Goal: Obtain resource: Download file/media

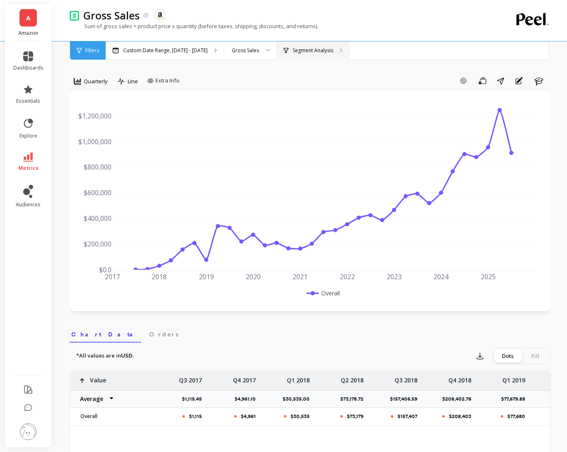
click at [329, 51] on p "Segment Analysis" at bounding box center [312, 50] width 41 height 7
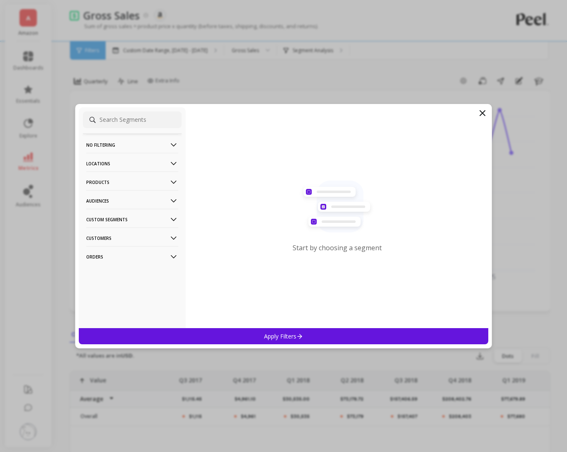
click at [163, 178] on p "Products" at bounding box center [132, 181] width 92 height 21
click at [135, 202] on div "ASIN" at bounding box center [132, 197] width 99 height 13
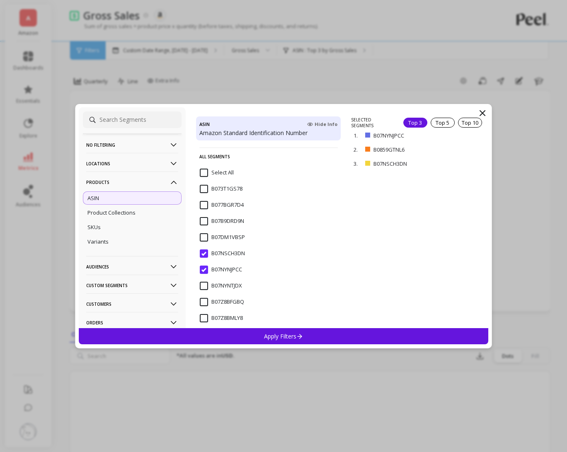
scroll to position [109, 0]
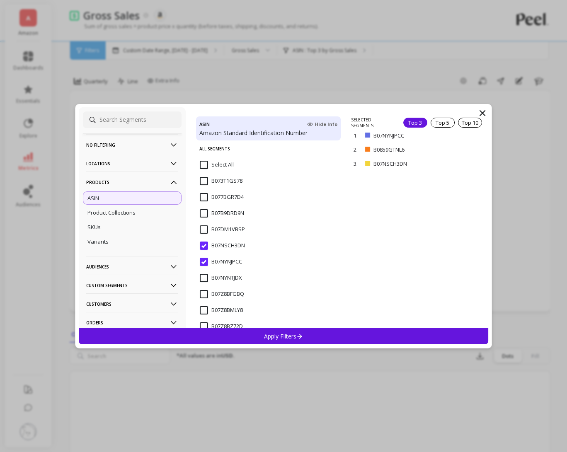
click at [205, 246] on input "B07NSCH3DN" at bounding box center [222, 245] width 45 height 8
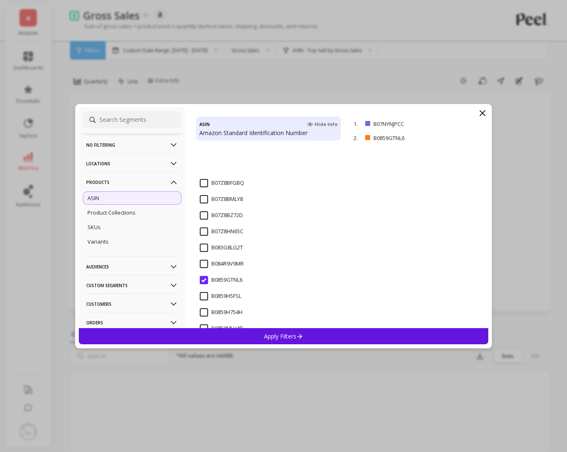
scroll to position [278, 0]
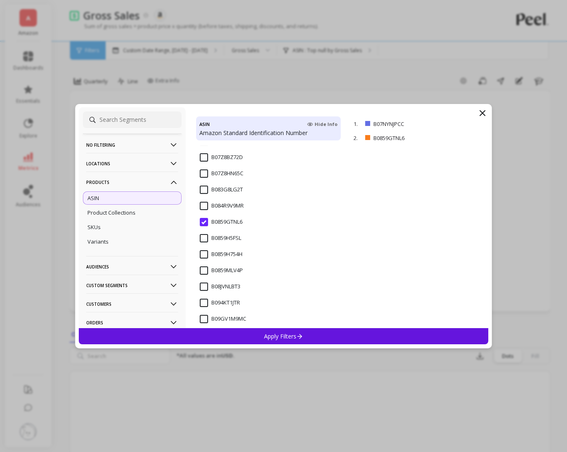
click at [204, 222] on input "B0859GTNL6" at bounding box center [221, 222] width 43 height 8
click at [273, 336] on p "Apply Filters" at bounding box center [283, 336] width 39 height 8
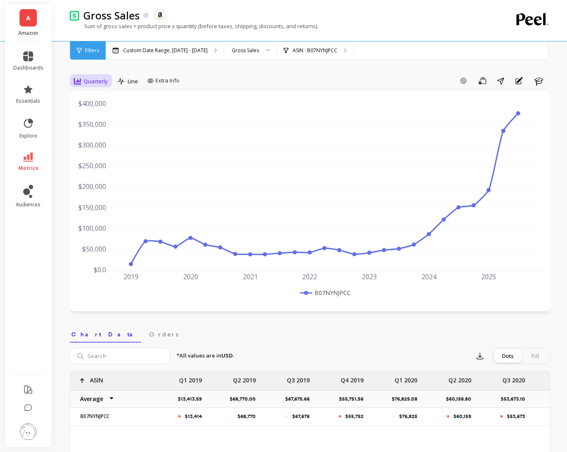
click at [96, 80] on span "Quarterly" at bounding box center [96, 81] width 24 height 8
click at [102, 142] on div "Monthly" at bounding box center [100, 147] width 57 height 14
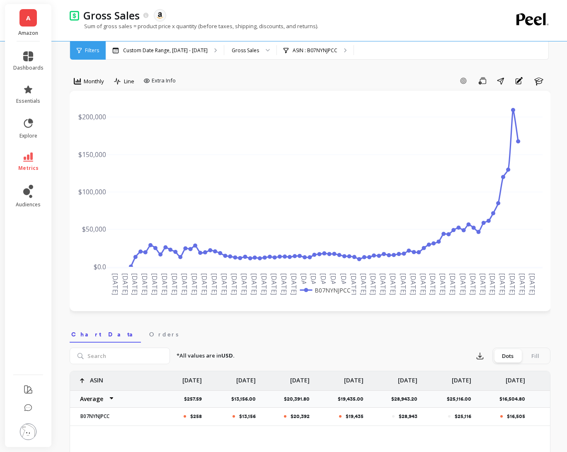
click at [95, 89] on div "option Monthly, selected. Monthly" at bounding box center [89, 82] width 39 height 17
click at [96, 87] on div "Monthly" at bounding box center [88, 81] width 35 height 14
click at [104, 159] on div "Quarterly" at bounding box center [100, 163] width 47 height 8
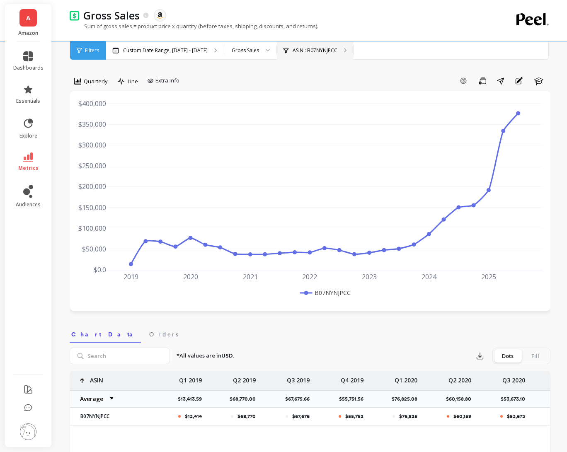
click at [334, 48] on p "ASIN : B07NYNJPCC" at bounding box center [314, 50] width 45 height 7
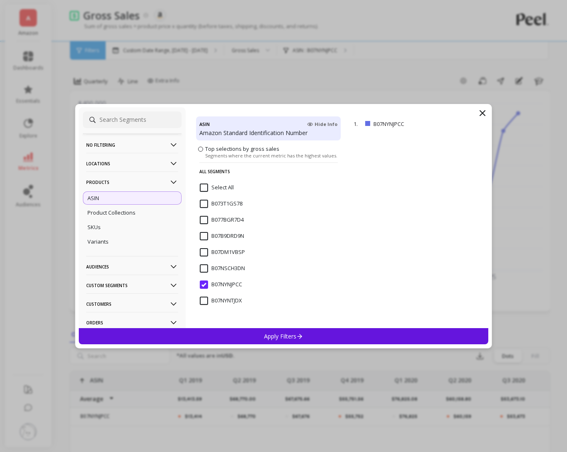
scroll to position [113, 0]
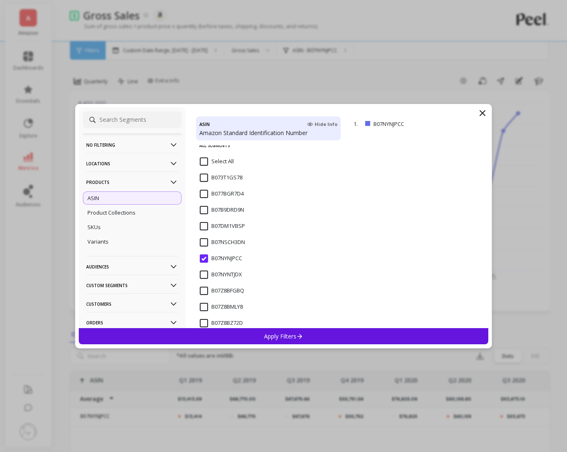
click at [205, 241] on input "B07NSCH3DN" at bounding box center [222, 242] width 45 height 8
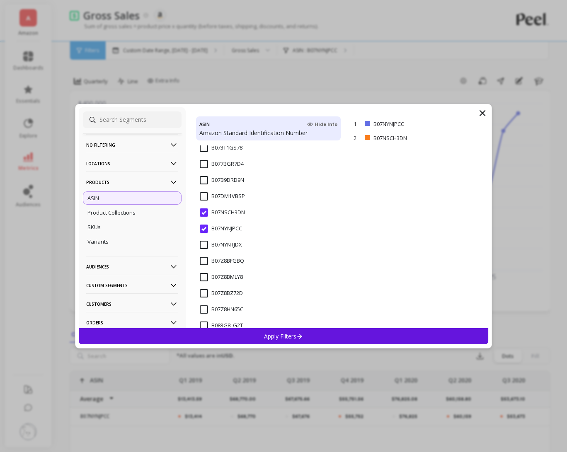
click at [263, 335] on div "Apply Filters" at bounding box center [283, 336] width 409 height 16
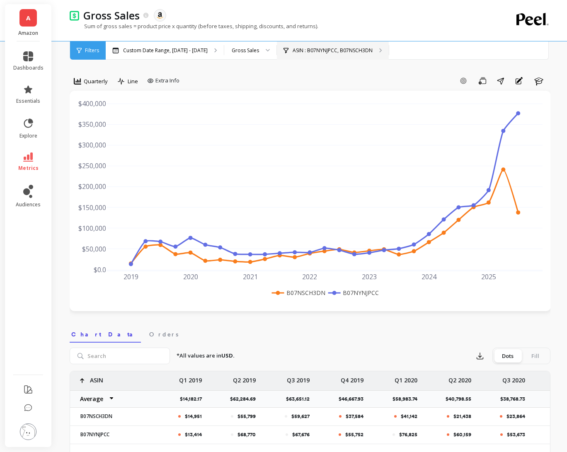
click at [366, 43] on div "ASIN : B07NYNJPCC, B07NSCH3DN" at bounding box center [333, 50] width 112 height 18
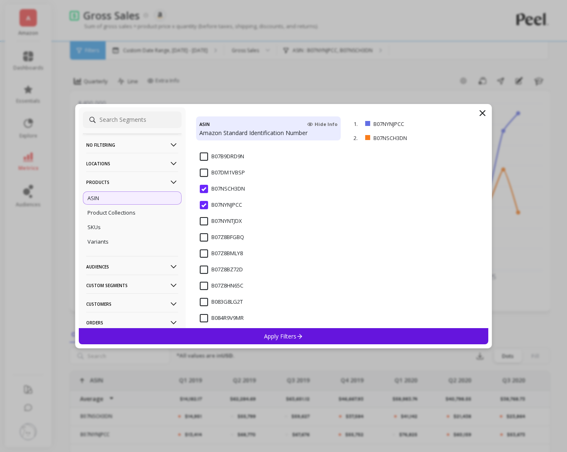
scroll to position [168, 0]
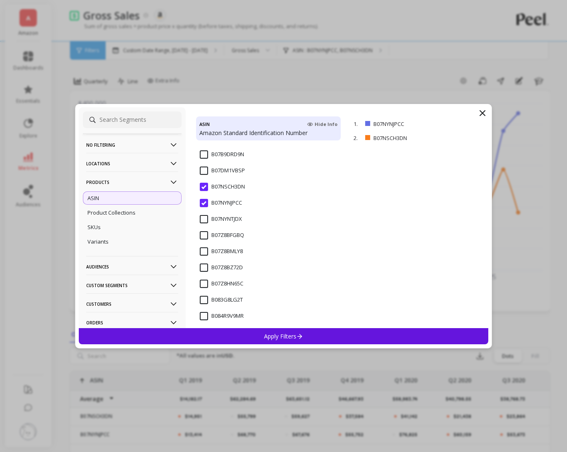
click at [202, 251] on input "B07Z8BMLY8" at bounding box center [221, 251] width 43 height 8
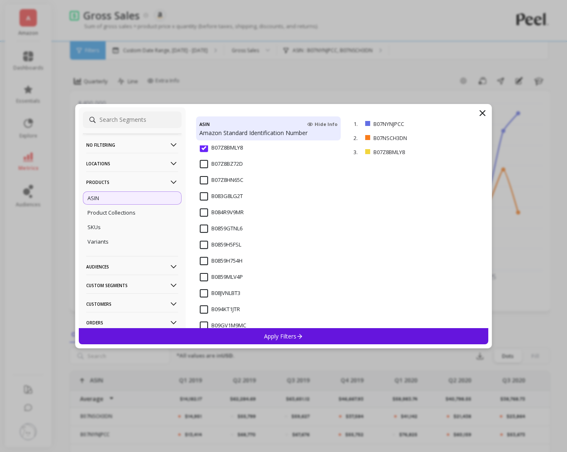
scroll to position [273, 0]
click at [203, 226] on input "B0859GTNL6" at bounding box center [221, 227] width 43 height 8
click at [268, 338] on p "Apply Filters" at bounding box center [283, 336] width 39 height 8
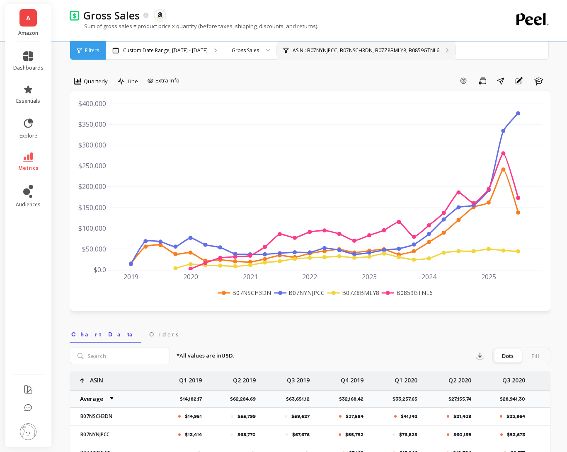
click at [351, 55] on div "ASIN : B07NYNJPCC, B07NSCH3DN, B07Z8BMLY8, B0859GTNL6" at bounding box center [366, 50] width 178 height 18
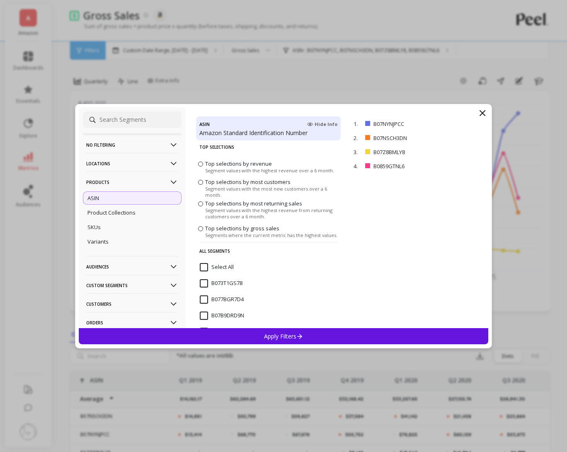
scroll to position [7, 0]
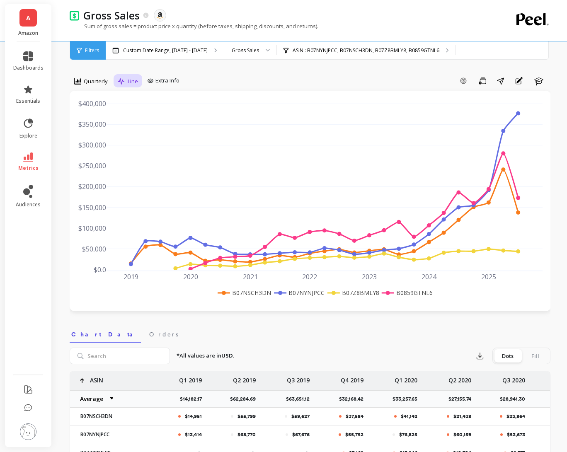
click at [128, 79] on span "Line" at bounding box center [133, 81] width 10 height 8
click at [347, 51] on p "ASIN : B07NYNJPCC, B07NSCH3DN, B07Z8BMLY8, B0859GTNL6" at bounding box center [365, 50] width 147 height 7
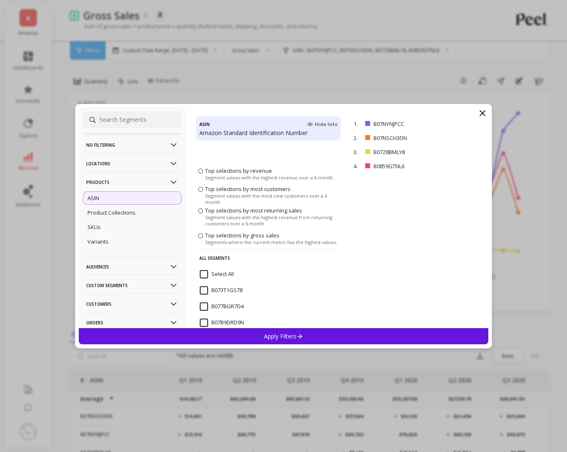
scroll to position [174, 0]
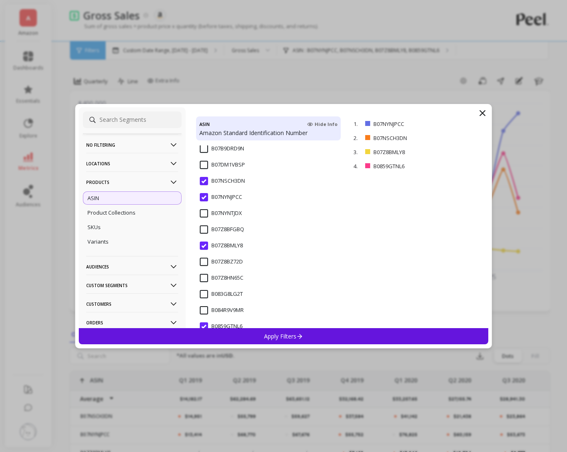
click at [202, 244] on input "B07Z8BMLY8" at bounding box center [221, 245] width 43 height 8
click at [205, 183] on input "B07NSCH3DN" at bounding box center [222, 181] width 45 height 8
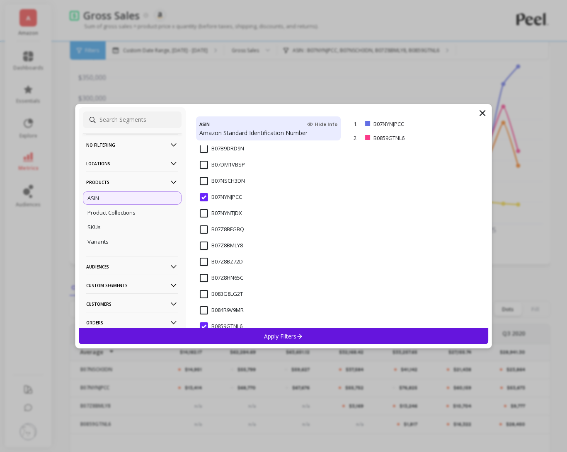
scroll to position [209, 0]
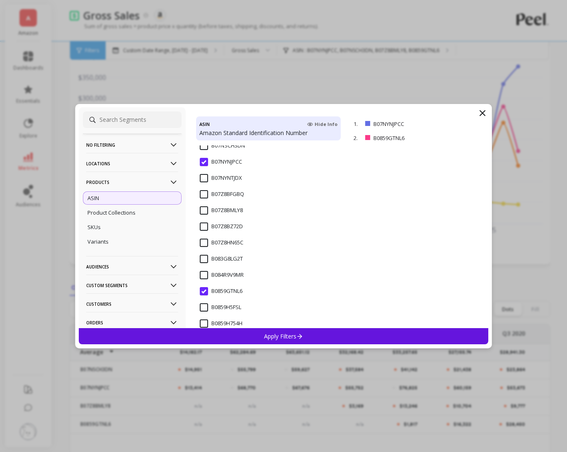
click at [205, 289] on input "B0859GTNL6" at bounding box center [221, 291] width 43 height 8
click at [234, 336] on div "Apply Filters" at bounding box center [283, 336] width 409 height 16
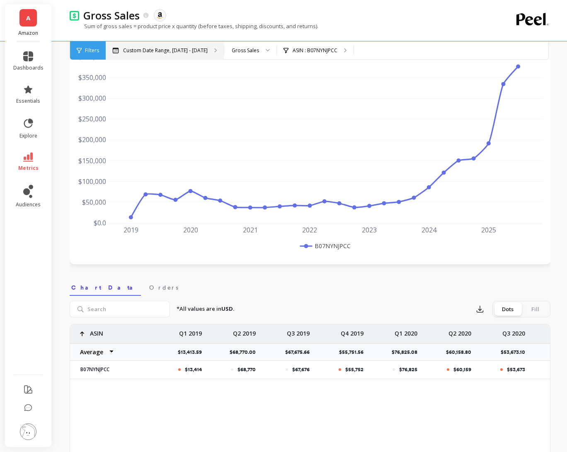
click at [207, 48] on p "Custom Date Range, [DATE] - [DATE]" at bounding box center [165, 50] width 84 height 7
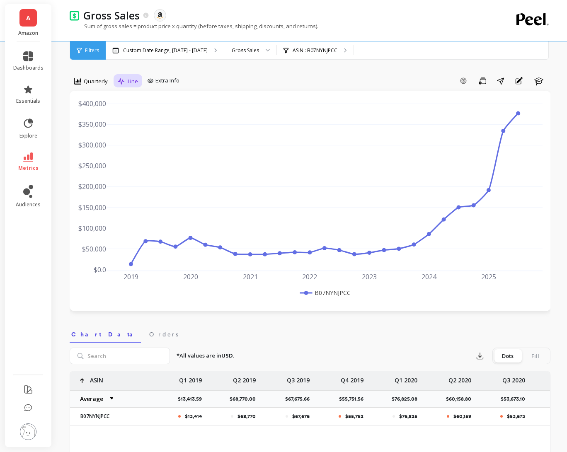
click at [134, 82] on span "Line" at bounding box center [133, 81] width 10 height 8
click at [92, 81] on span "Quarterly" at bounding box center [96, 81] width 24 height 8
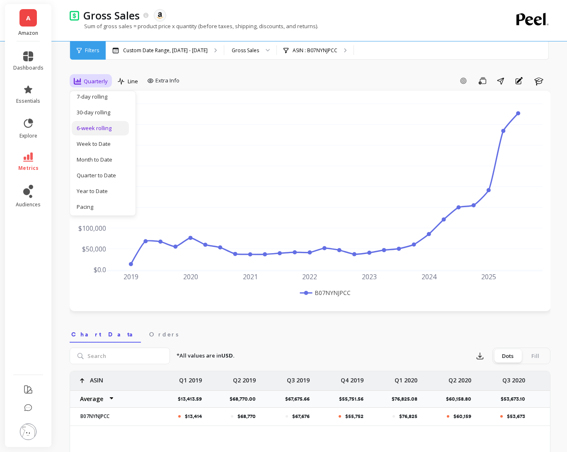
scroll to position [114, 0]
click at [107, 199] on div "Pacing" at bounding box center [100, 206] width 57 height 14
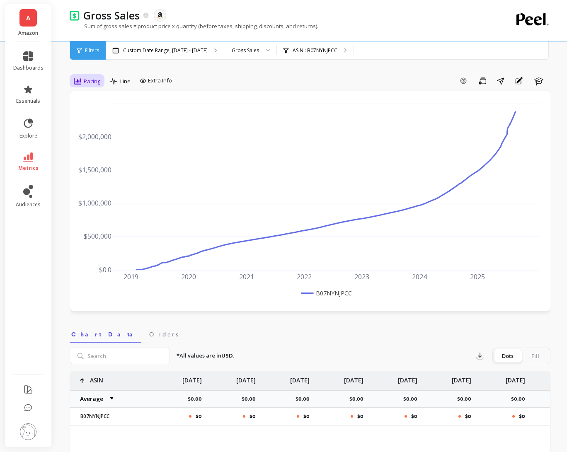
click at [98, 79] on span "Pacing" at bounding box center [92, 81] width 17 height 8
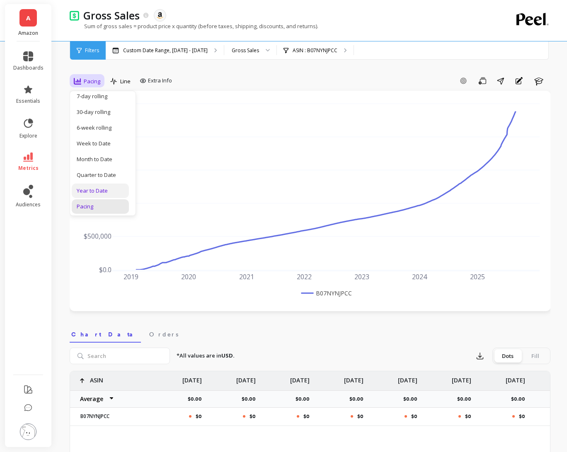
click at [101, 187] on div "Year to Date" at bounding box center [100, 191] width 47 height 8
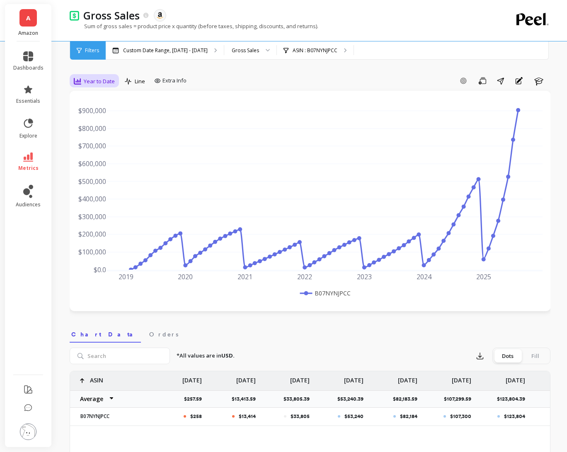
click at [109, 80] on span "Year to Date" at bounding box center [99, 81] width 31 height 8
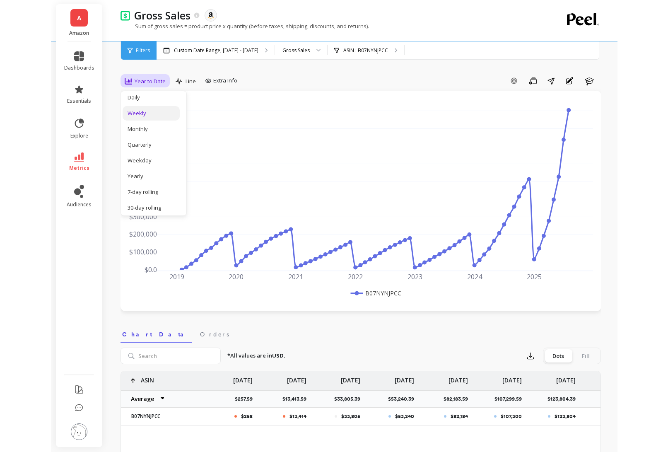
scroll to position [19, 0]
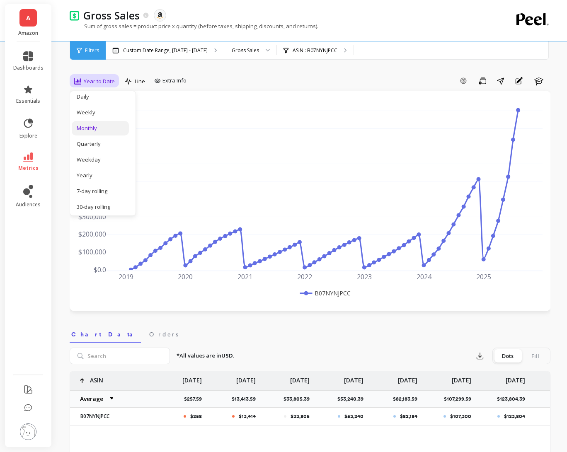
click at [107, 129] on div "Monthly" at bounding box center [100, 128] width 47 height 8
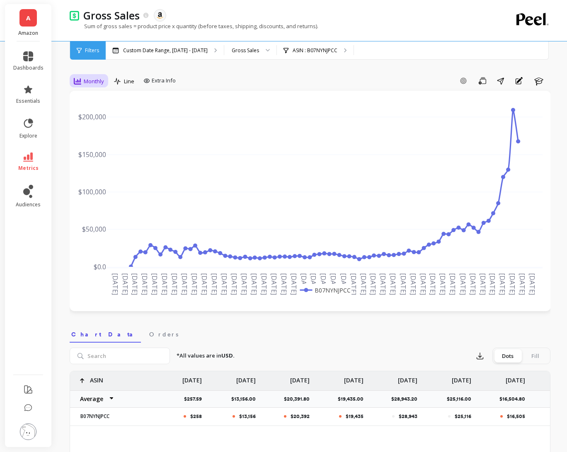
click at [101, 83] on span "Monthly" at bounding box center [94, 81] width 20 height 8
click at [117, 82] on icon at bounding box center [117, 81] width 7 height 7
click at [126, 110] on div "Bar" at bounding box center [140, 116] width 57 height 14
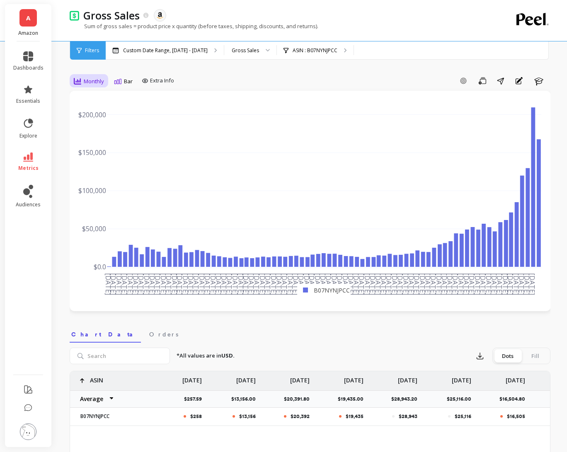
click at [82, 82] on div "Monthly" at bounding box center [89, 81] width 30 height 10
click at [92, 160] on div "Quarterly" at bounding box center [100, 163] width 47 height 8
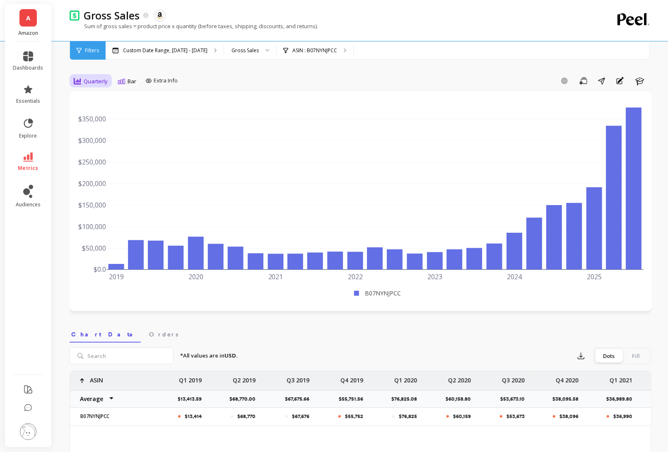
click at [87, 86] on div "Quarterly" at bounding box center [91, 81] width 34 height 10
click at [99, 135] on div "Weekly" at bounding box center [100, 132] width 47 height 8
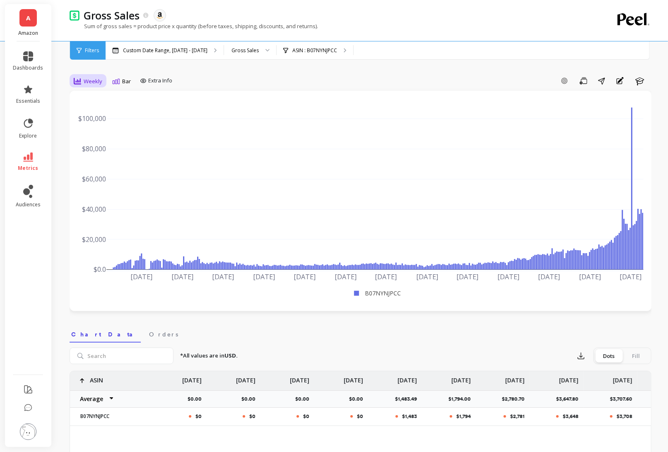
click at [82, 77] on div "Weekly" at bounding box center [88, 81] width 29 height 10
click at [102, 170] on div "30-day rolling" at bounding box center [100, 175] width 57 height 14
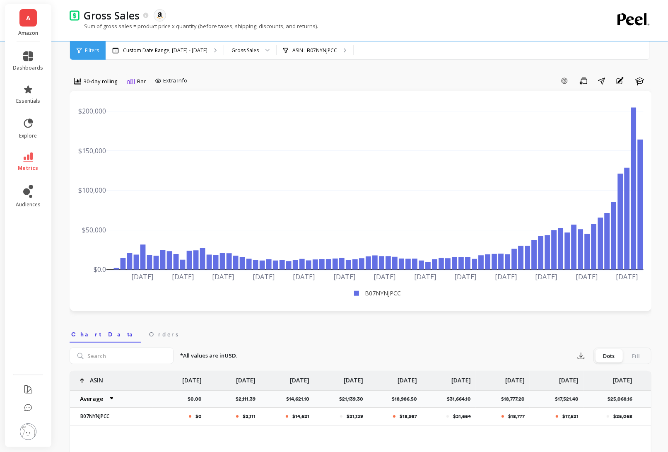
click at [105, 82] on span "30-day rolling" at bounding box center [101, 81] width 34 height 8
click at [97, 209] on div "7-day rolling" at bounding box center [100, 210] width 47 height 8
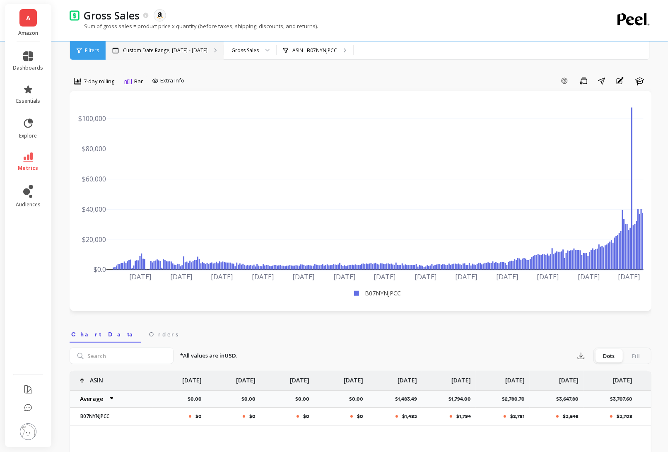
click at [171, 55] on div "Custom Date Range, [DATE] - [DATE]" at bounding box center [165, 50] width 118 height 18
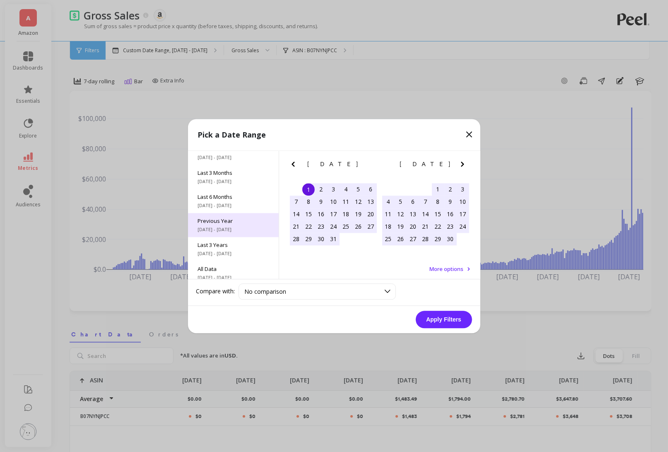
scroll to position [112, 0]
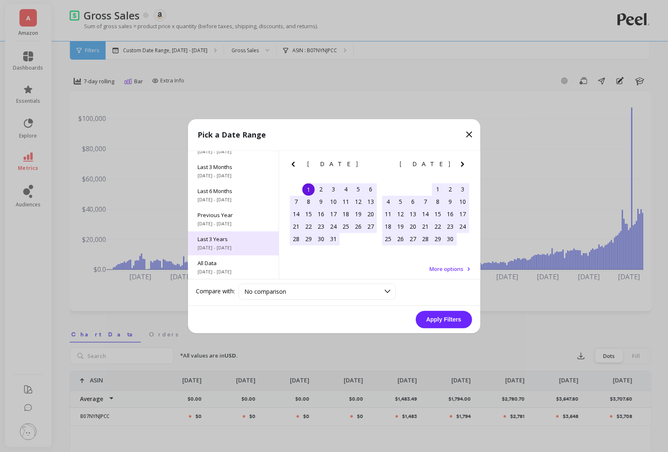
click at [235, 243] on div "Last 3 Years [DATE] - [DATE]" at bounding box center [233, 243] width 91 height 24
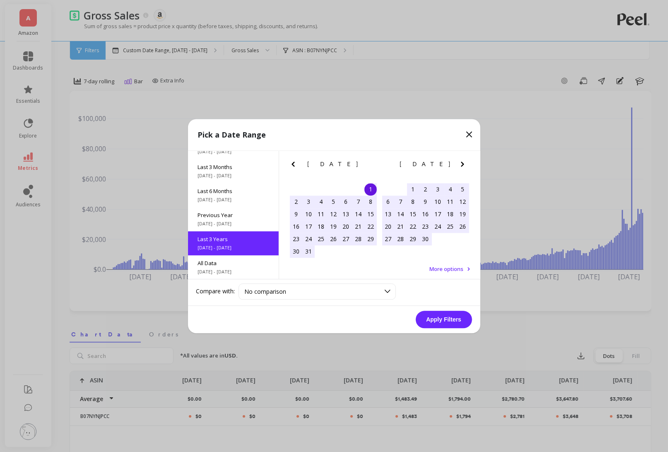
scroll to position [0, 0]
click at [464, 321] on button "Apply Filters" at bounding box center [444, 319] width 56 height 17
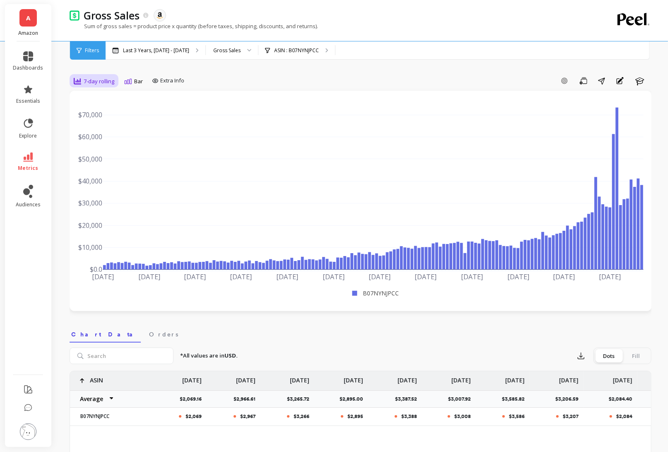
click at [96, 78] on span "7-day rolling" at bounding box center [99, 81] width 31 height 8
click at [98, 177] on div "6-week rolling" at bounding box center [100, 178] width 47 height 8
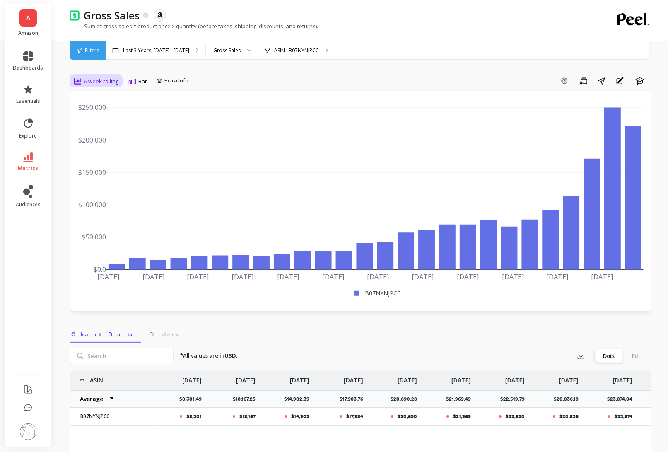
click at [89, 88] on div "6-week rolling" at bounding box center [96, 81] width 50 height 14
click at [98, 181] on div "30-day rolling" at bounding box center [100, 176] width 57 height 14
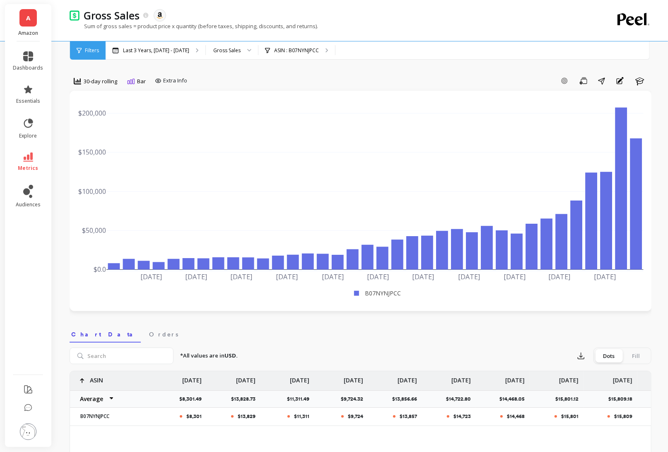
click at [102, 84] on span "30-day rolling" at bounding box center [101, 81] width 34 height 8
click at [101, 160] on div "Quarterly" at bounding box center [100, 163] width 47 height 8
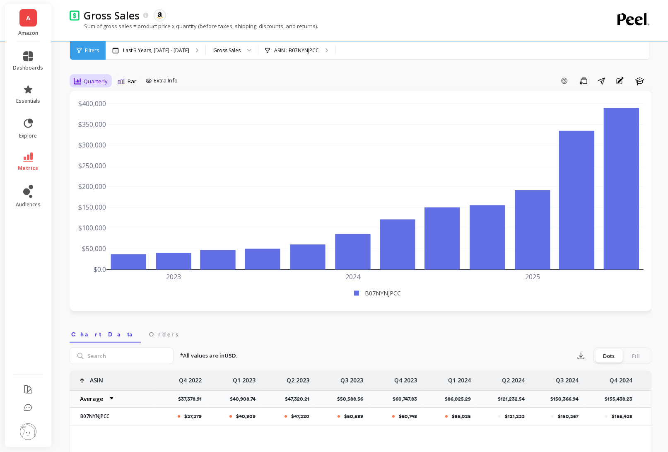
click at [97, 86] on div "Quarterly" at bounding box center [91, 81] width 34 height 10
click at [97, 146] on div "Monthly" at bounding box center [100, 147] width 47 height 8
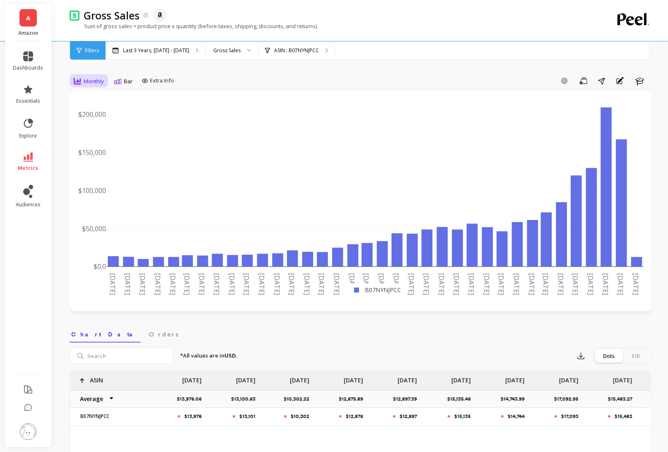
click at [87, 84] on span "Monthly" at bounding box center [94, 81] width 20 height 8
click at [103, 193] on div "Quarter to Date" at bounding box center [100, 192] width 47 height 8
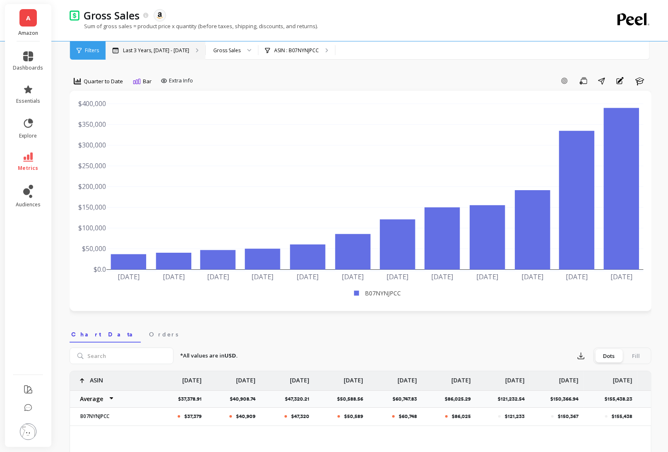
click at [205, 46] on div "Last 3 Years, [DATE] - [DATE]" at bounding box center [156, 50] width 100 height 18
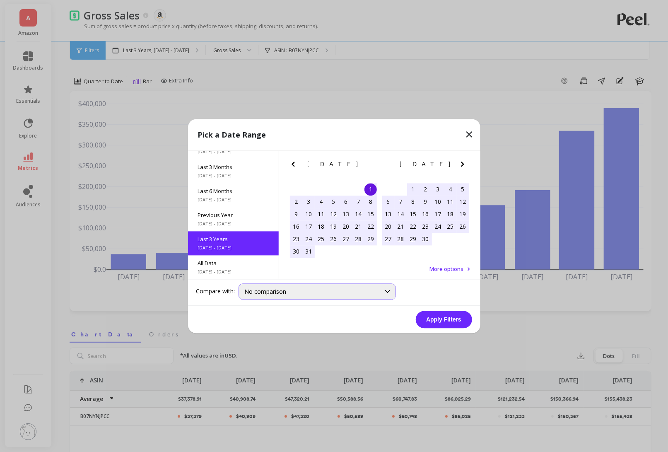
click at [276, 299] on div "No comparison" at bounding box center [317, 291] width 157 height 16
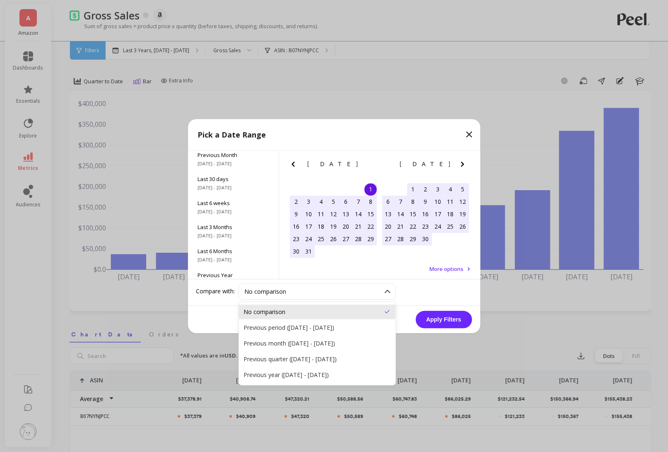
scroll to position [58, 0]
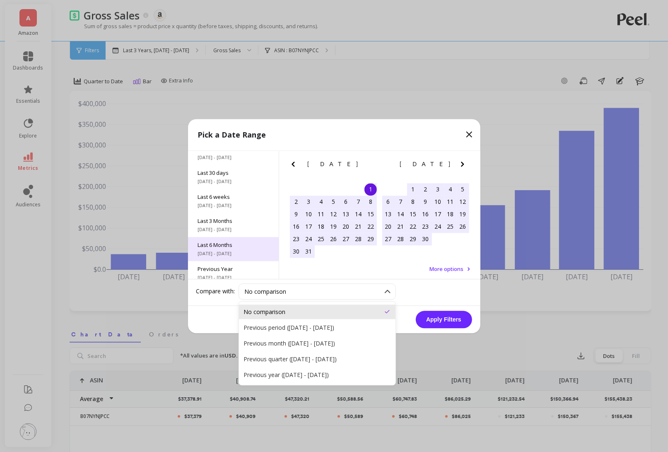
click at [245, 246] on span "Last 6 Months" at bounding box center [233, 244] width 71 height 7
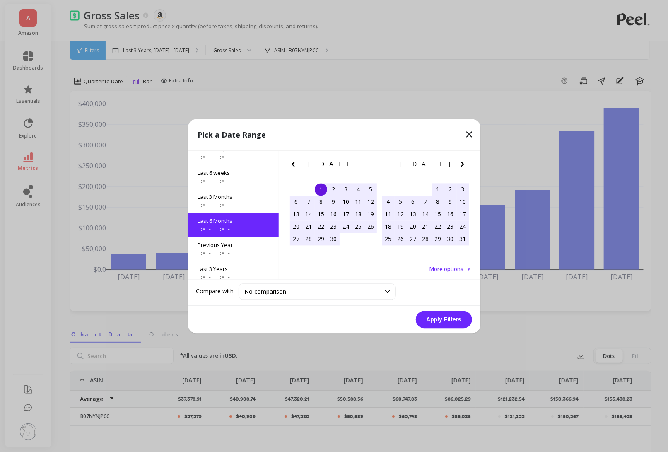
scroll to position [92, 0]
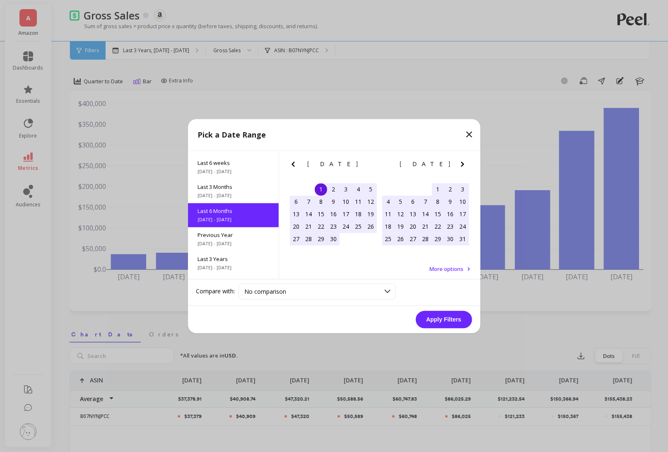
click at [437, 324] on button "Apply Filters" at bounding box center [444, 319] width 56 height 17
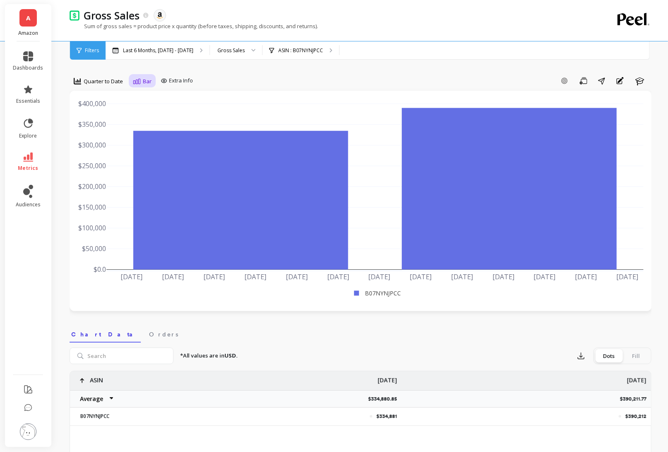
click at [148, 80] on span "Bar" at bounding box center [147, 81] width 9 height 8
click at [97, 76] on div "Quarter to Date" at bounding box center [98, 81] width 54 height 14
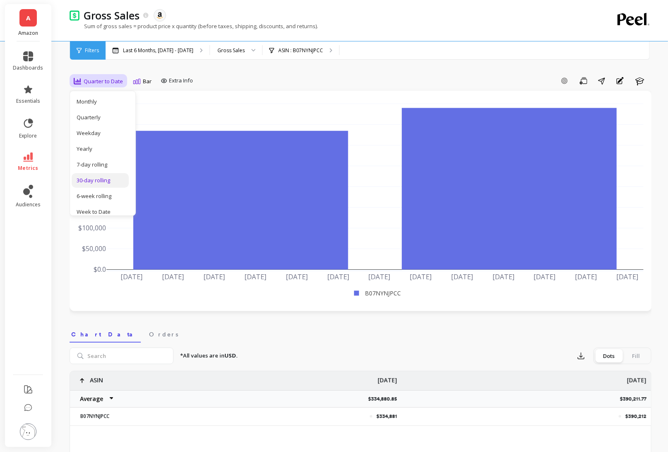
scroll to position [44, 0]
click at [111, 109] on div "Monthly" at bounding box center [100, 103] width 57 height 14
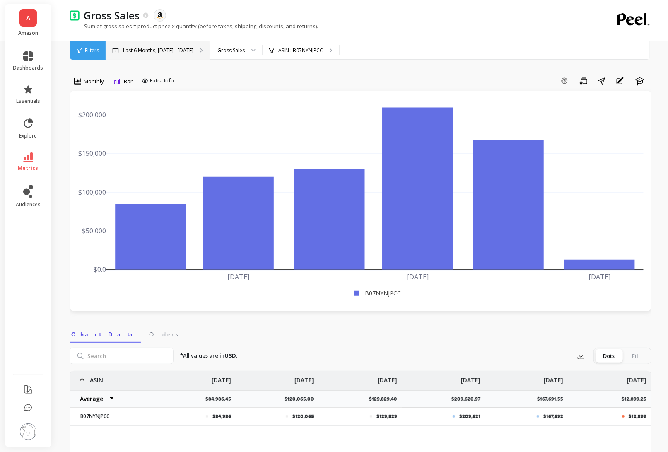
click at [150, 55] on div "Last 6 Months, [DATE] - [DATE]" at bounding box center [158, 50] width 104 height 18
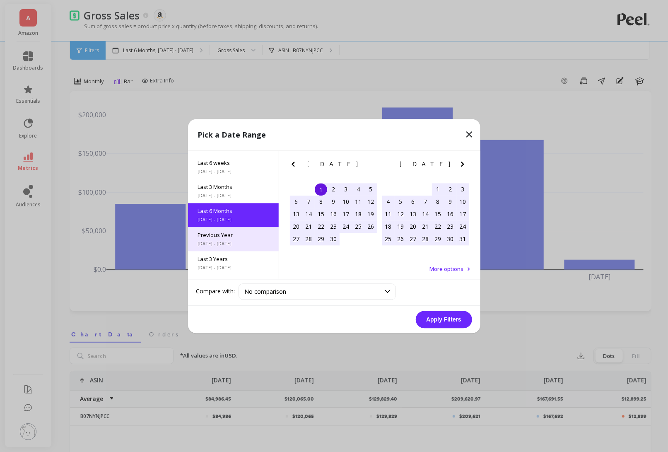
scroll to position [103, 0]
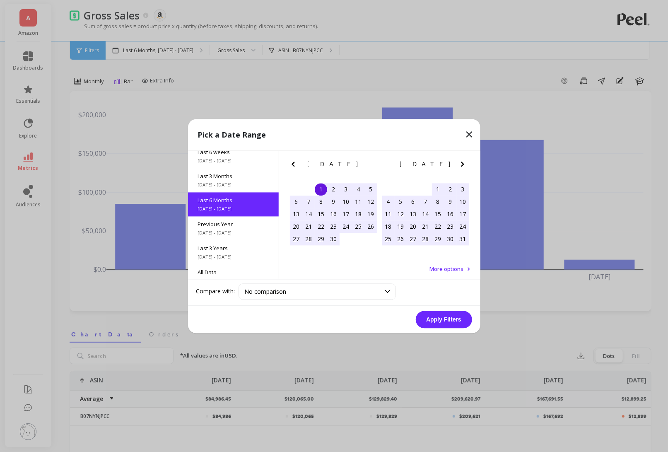
click at [451, 268] on span "More options" at bounding box center [447, 268] width 34 height 7
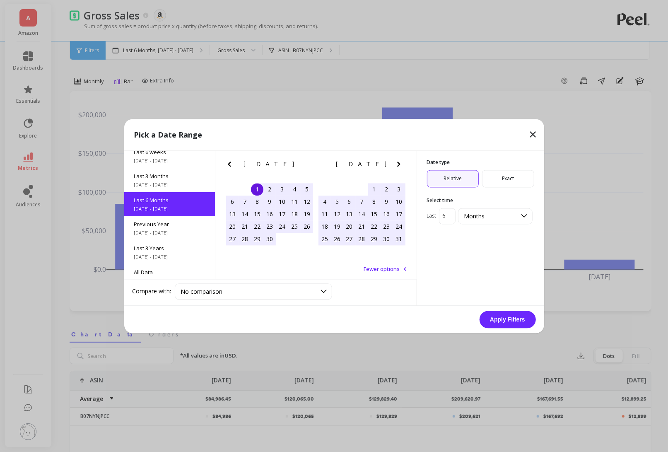
click at [447, 217] on input "6" at bounding box center [447, 216] width 17 height 16
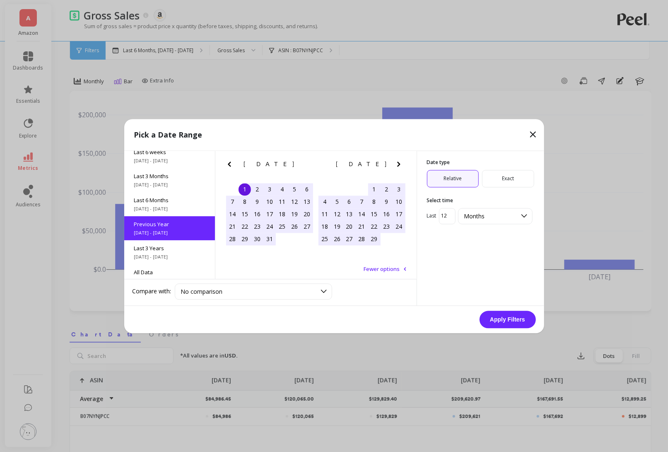
scroll to position [0, 0]
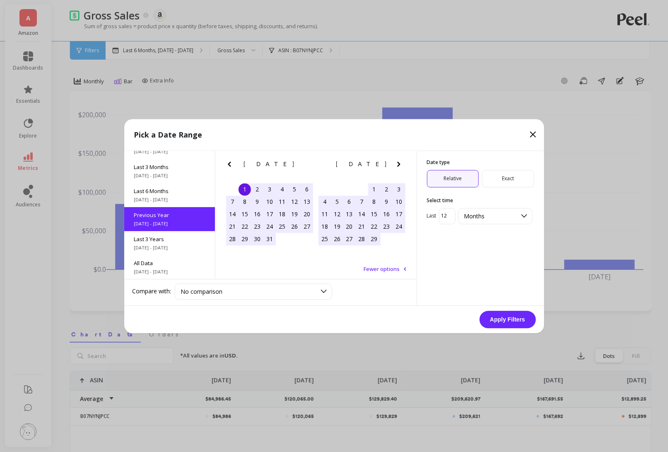
type input "12"
click at [515, 316] on button "Apply Filters" at bounding box center [508, 319] width 56 height 17
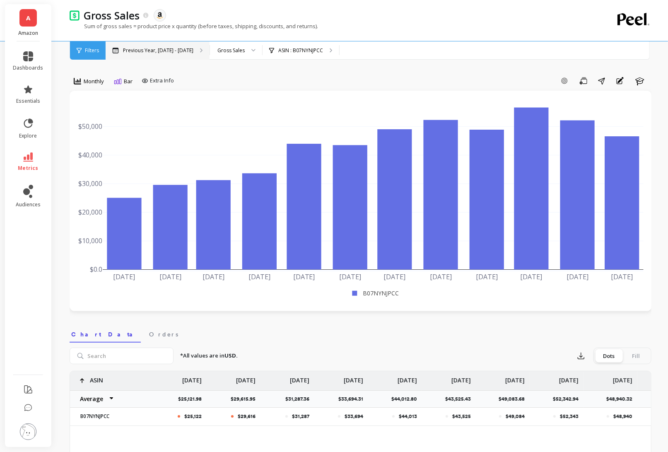
click at [150, 51] on p "Previous Year, [DATE] - [DATE]" at bounding box center [158, 50] width 70 height 7
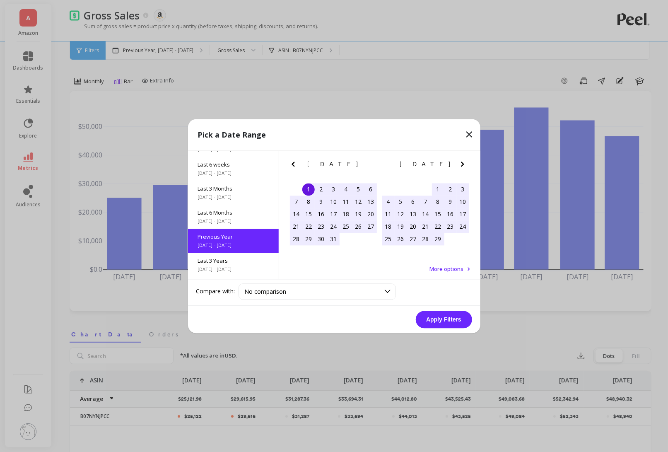
scroll to position [112, 0]
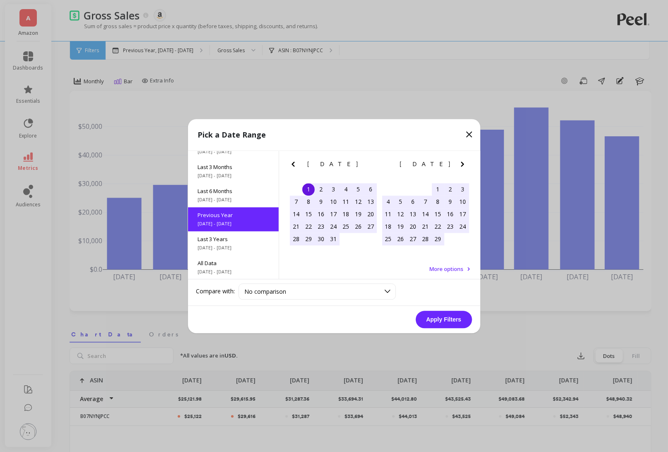
click at [434, 268] on span "More options" at bounding box center [447, 268] width 34 height 7
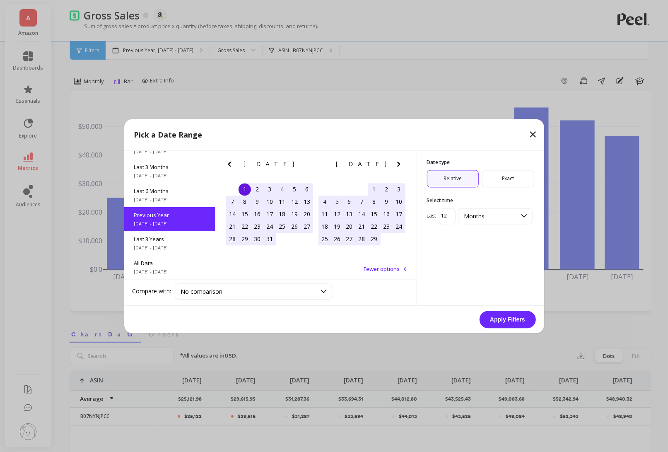
click at [502, 178] on span "Exact" at bounding box center [508, 178] width 52 height 17
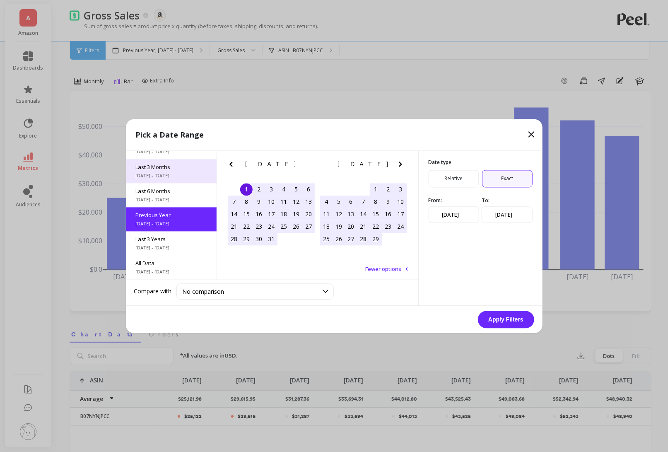
scroll to position [0, 0]
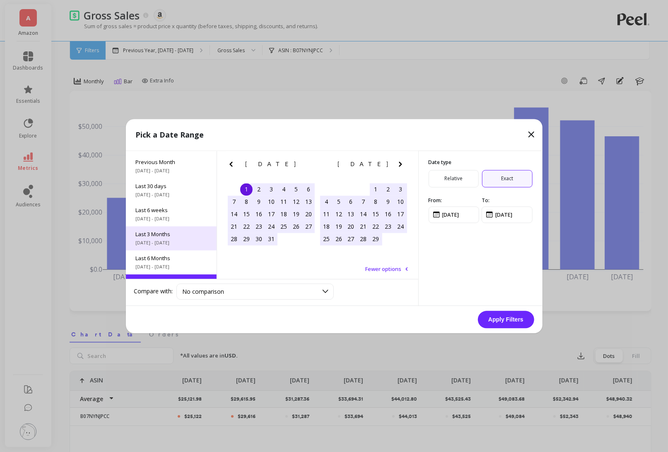
click at [174, 238] on div "Last 3 Months [DATE] - [DATE]" at bounding box center [171, 238] width 91 height 24
type input "[DATE]"
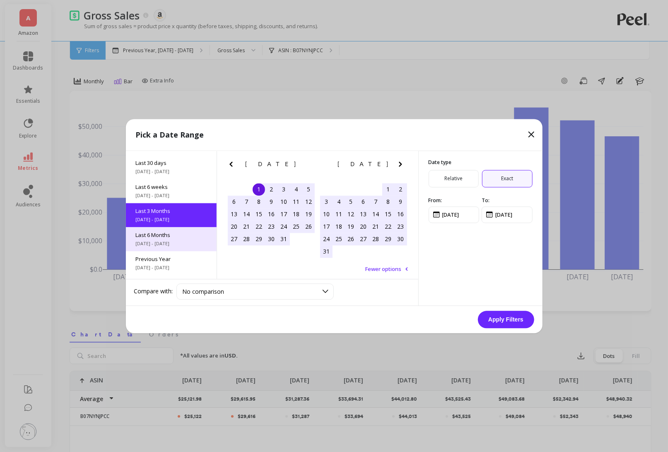
click at [174, 243] on span "[DATE] - [DATE]" at bounding box center [171, 243] width 71 height 7
type input "[DATE]"
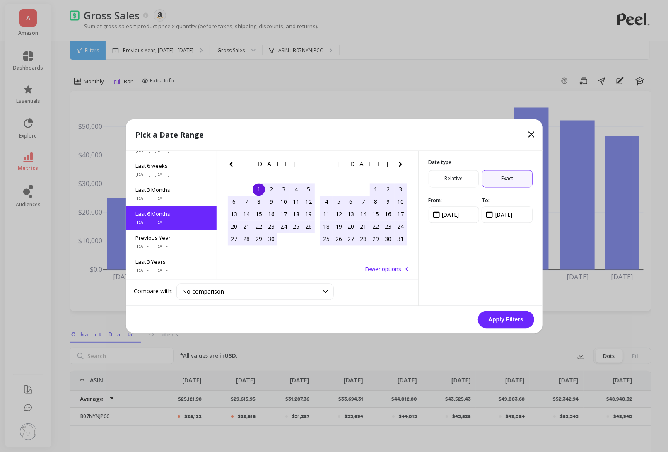
scroll to position [92, 0]
click at [456, 172] on span "Relative" at bounding box center [454, 178] width 51 height 17
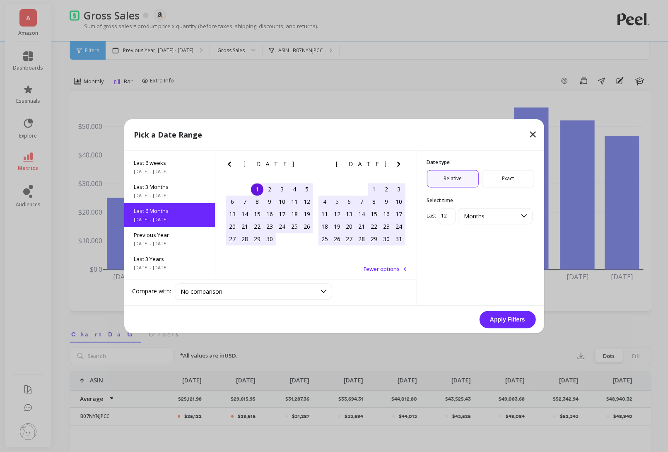
click at [508, 174] on span "Exact" at bounding box center [508, 178] width 52 height 17
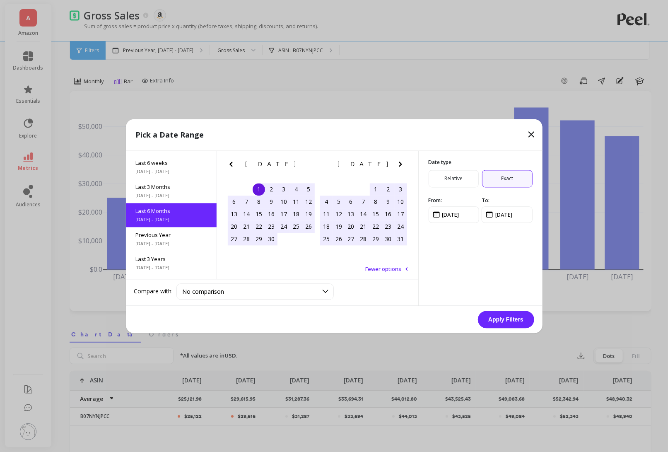
click at [465, 181] on span "Relative" at bounding box center [454, 178] width 51 height 17
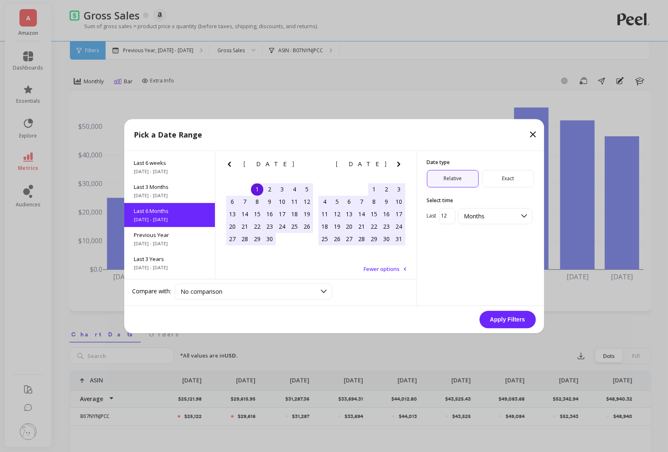
click at [498, 181] on span "Exact" at bounding box center [508, 178] width 52 height 17
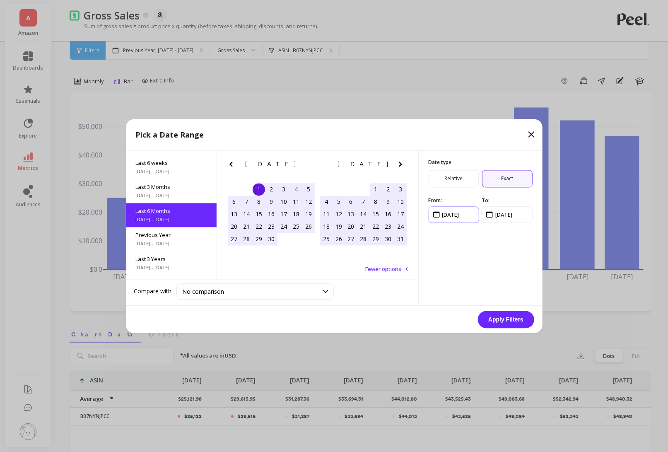
click at [455, 219] on input "input" at bounding box center [454, 214] width 51 height 17
click at [434, 214] on input "input" at bounding box center [454, 214] width 51 height 17
click at [447, 217] on input "input" at bounding box center [454, 214] width 51 height 17
type input "[DATE]"
click at [510, 329] on div "Apply Filters" at bounding box center [334, 319] width 417 height 27
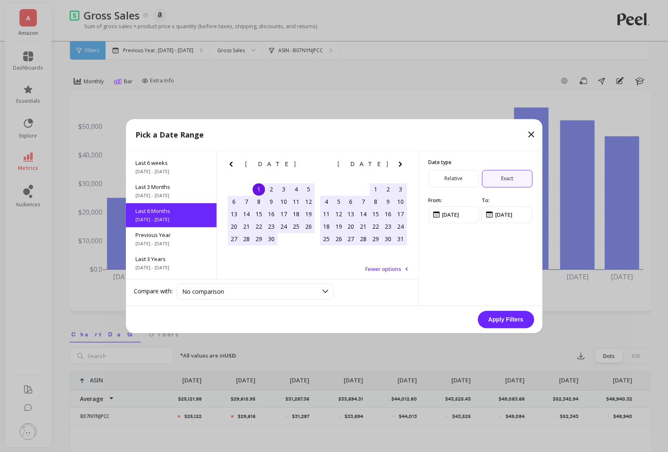
click at [508, 318] on button "Apply Filters" at bounding box center [506, 319] width 56 height 17
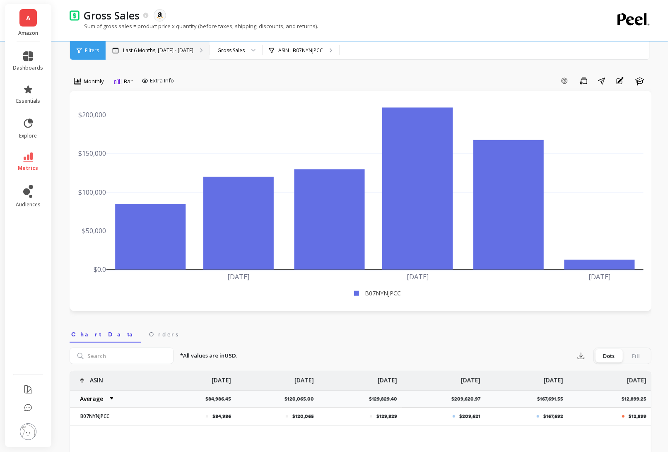
click at [133, 56] on div "Last 6 Months, [DATE] - [DATE]" at bounding box center [158, 50] width 104 height 18
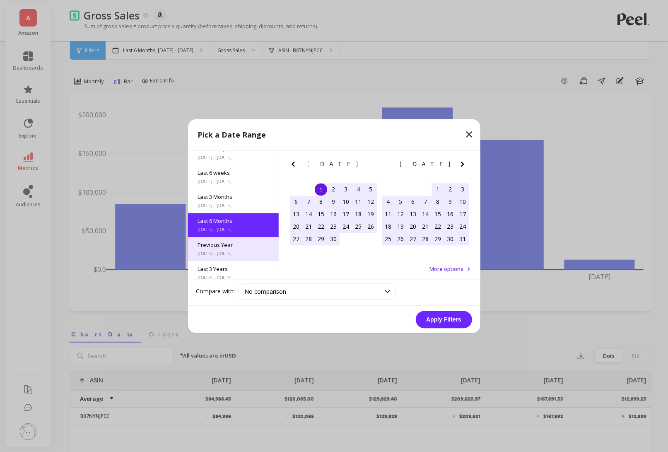
scroll to position [92, 0]
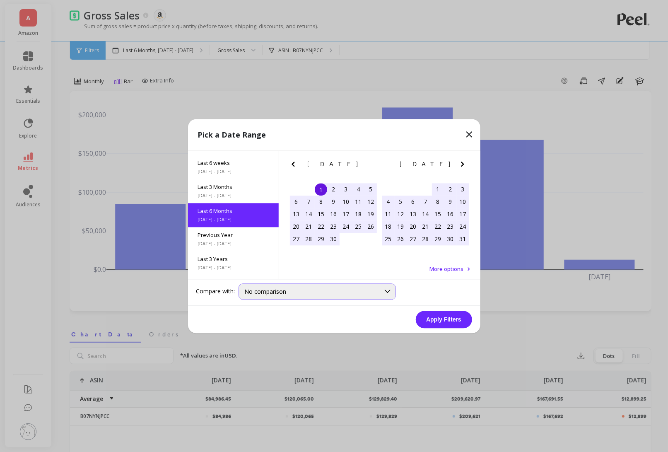
click at [288, 286] on div "No comparison" at bounding box center [317, 291] width 157 height 16
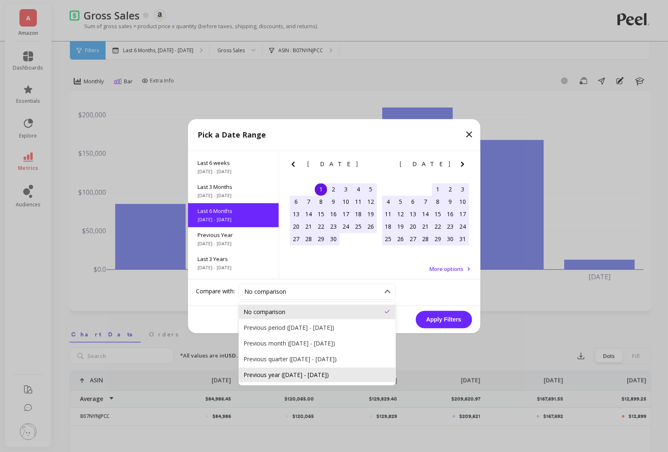
click at [304, 371] on div "Previous year ([DATE] - [DATE])" at bounding box center [317, 375] width 147 height 8
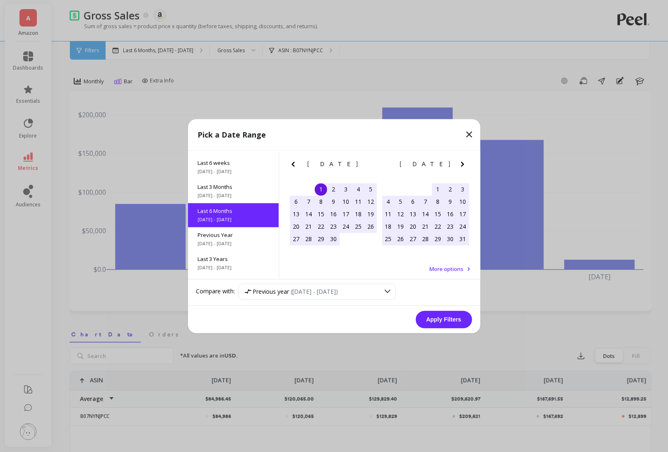
click at [458, 318] on button "Apply Filters" at bounding box center [444, 319] width 56 height 17
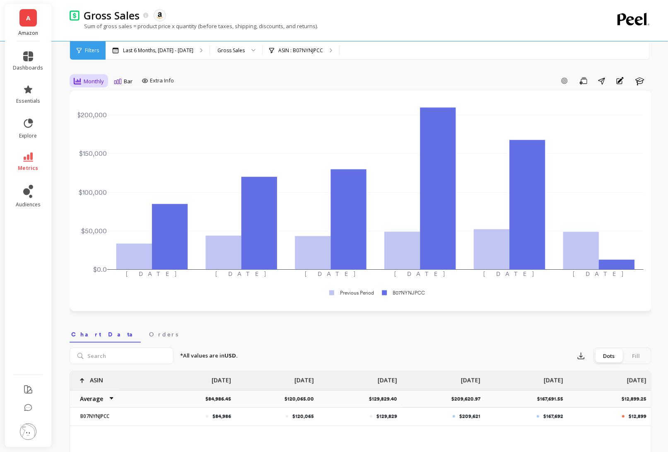
click at [101, 77] on span "Monthly" at bounding box center [94, 81] width 20 height 8
click at [102, 195] on div "30-day rolling" at bounding box center [100, 194] width 47 height 8
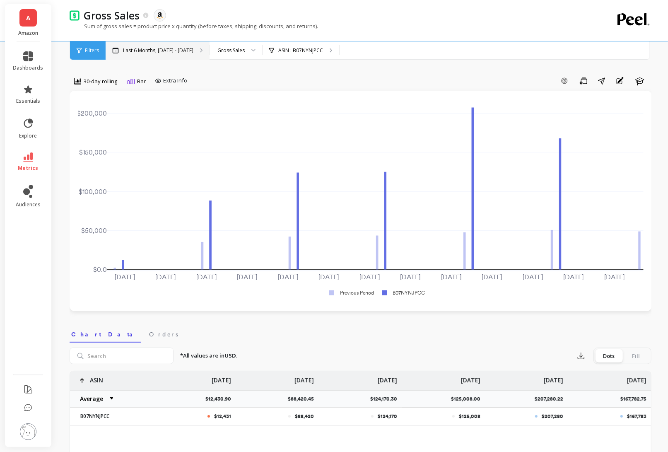
click at [176, 55] on div "Last 6 Months, [DATE] - [DATE]" at bounding box center [158, 50] width 104 height 18
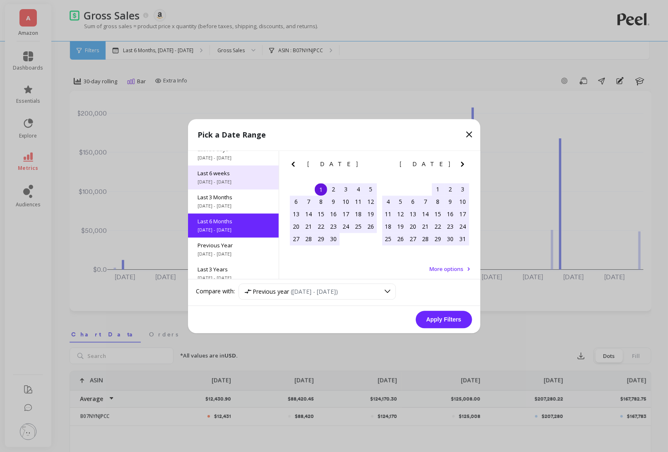
scroll to position [92, 0]
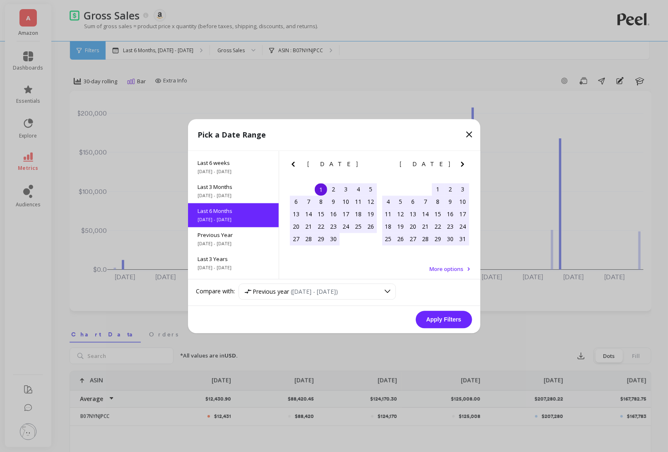
click at [241, 211] on span "Last 6 Months" at bounding box center [233, 210] width 71 height 7
click at [468, 322] on button "Apply Filters" at bounding box center [444, 319] width 56 height 17
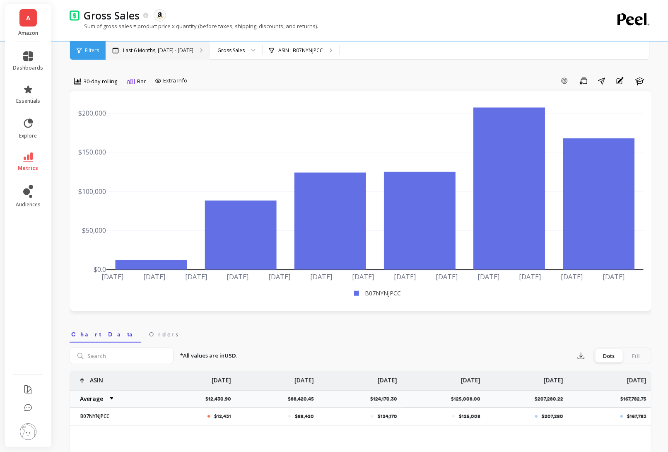
click at [160, 55] on div "Last 6 Months, [DATE] - [DATE]" at bounding box center [158, 50] width 104 height 18
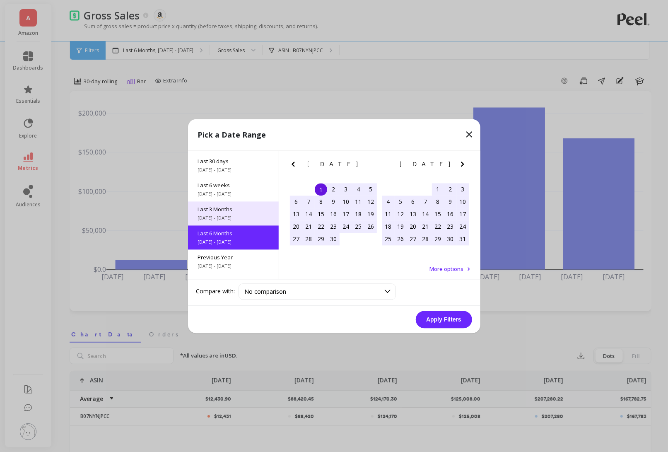
scroll to position [92, 0]
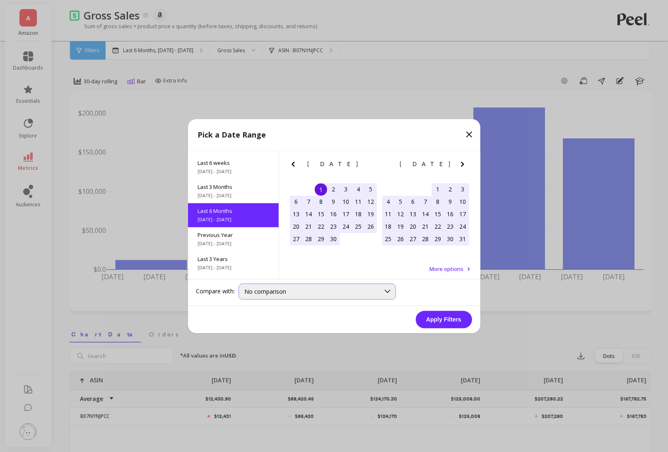
click at [266, 293] on span "No comparison" at bounding box center [266, 291] width 42 height 8
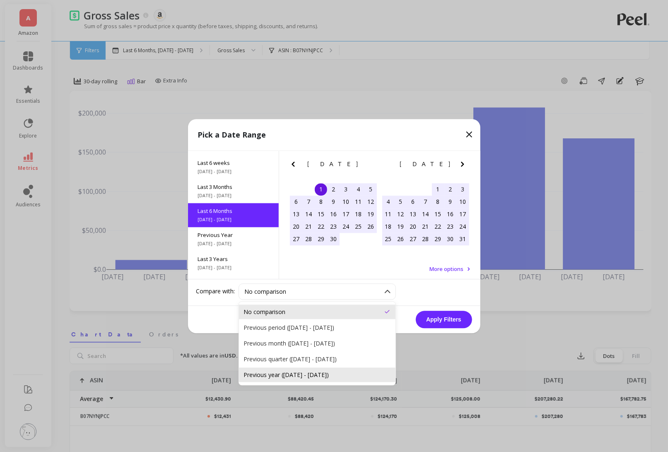
click at [301, 375] on div "Previous year ([DATE] - [DATE])" at bounding box center [317, 375] width 147 height 8
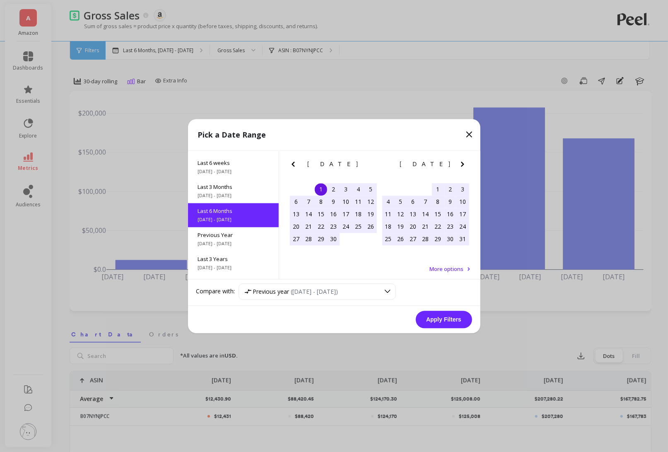
click at [424, 309] on div "Apply Filters" at bounding box center [334, 319] width 292 height 27
click at [428, 313] on button "Apply Filters" at bounding box center [444, 319] width 56 height 17
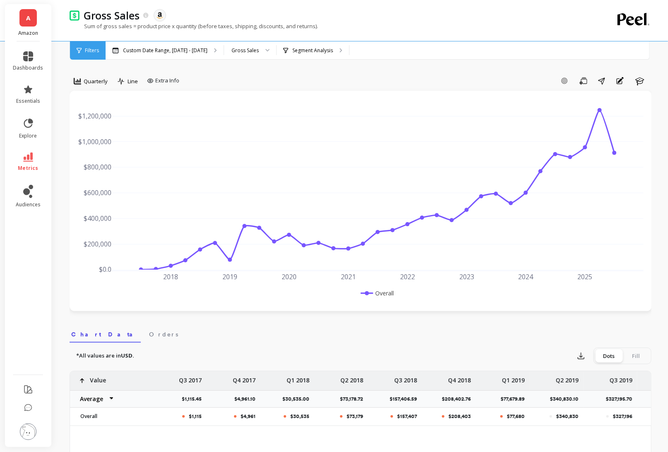
click at [29, 147] on li "metrics" at bounding box center [28, 161] width 40 height 29
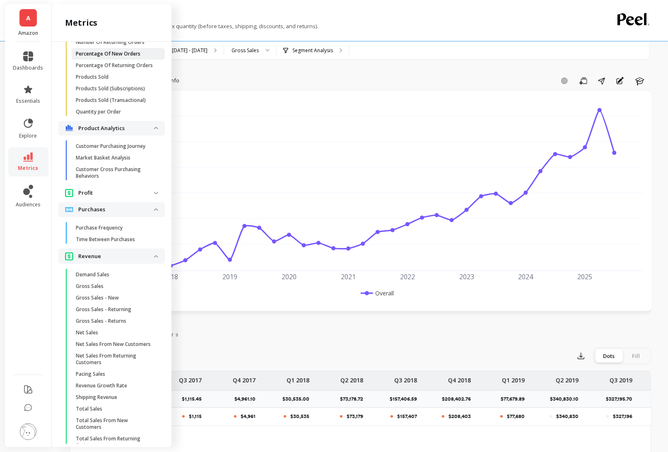
scroll to position [1176, 0]
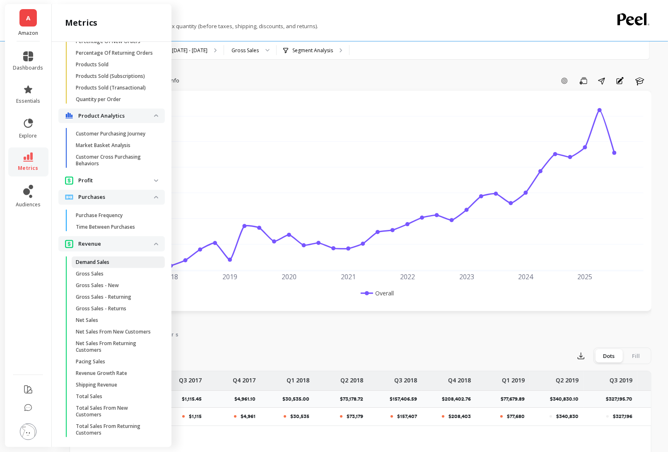
click at [123, 256] on link "Demand Sales" at bounding box center [118, 262] width 93 height 12
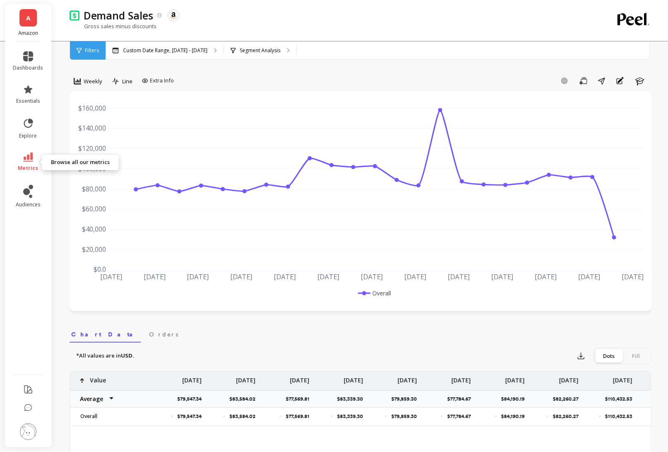
click at [29, 155] on icon at bounding box center [28, 156] width 10 height 9
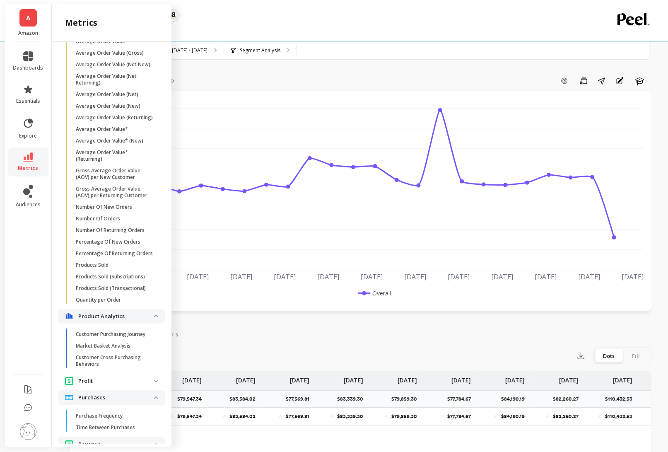
scroll to position [970, 0]
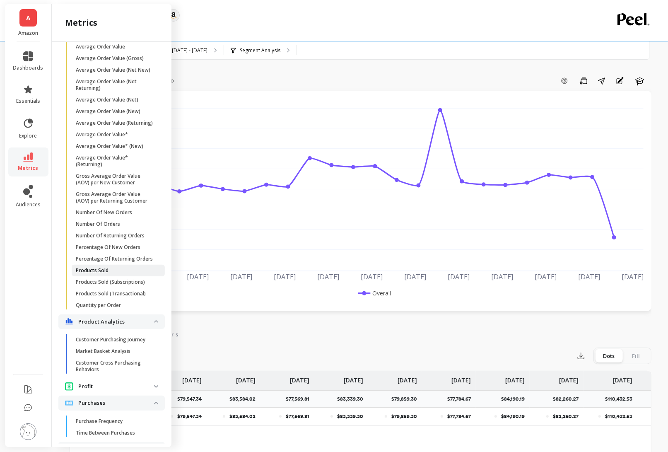
click at [120, 268] on span "Products Sold" at bounding box center [115, 270] width 79 height 7
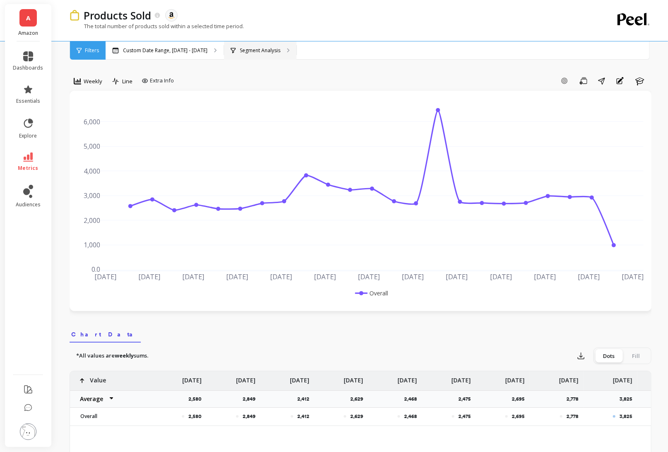
click at [257, 50] on p "Segment Analysis" at bounding box center [260, 50] width 41 height 7
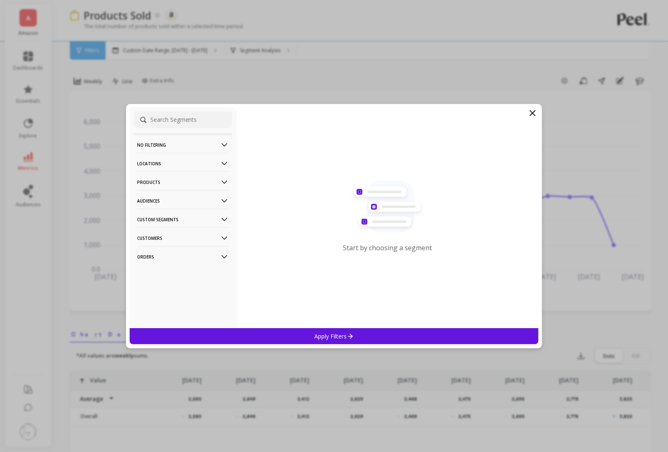
click at [187, 184] on p "Products" at bounding box center [183, 181] width 92 height 21
click at [179, 197] on div "ASIN" at bounding box center [183, 197] width 99 height 13
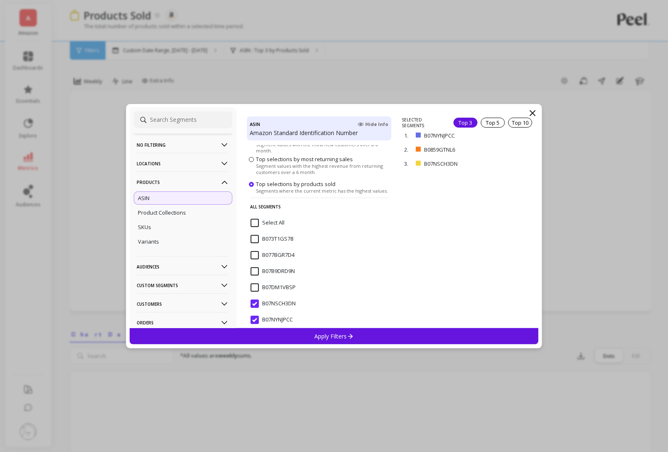
scroll to position [71, 0]
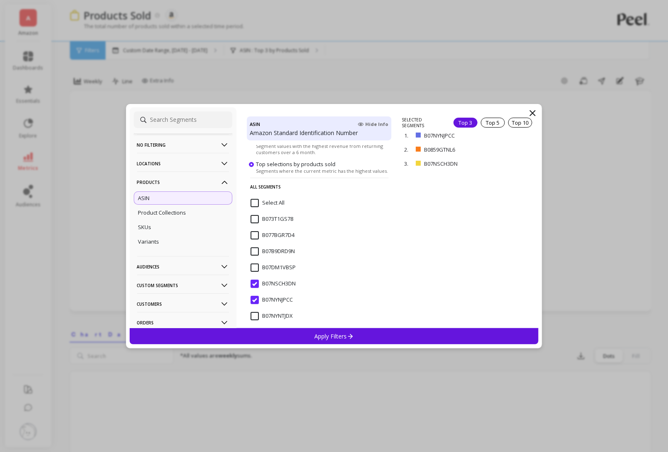
click at [256, 282] on input "B07NSCH3DN" at bounding box center [273, 284] width 45 height 8
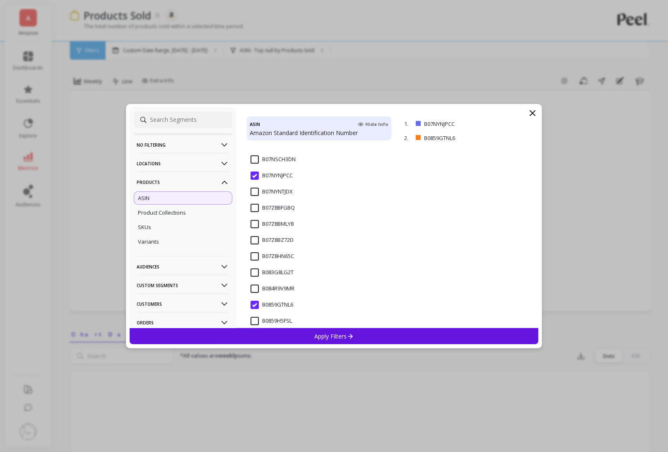
scroll to position [298, 0]
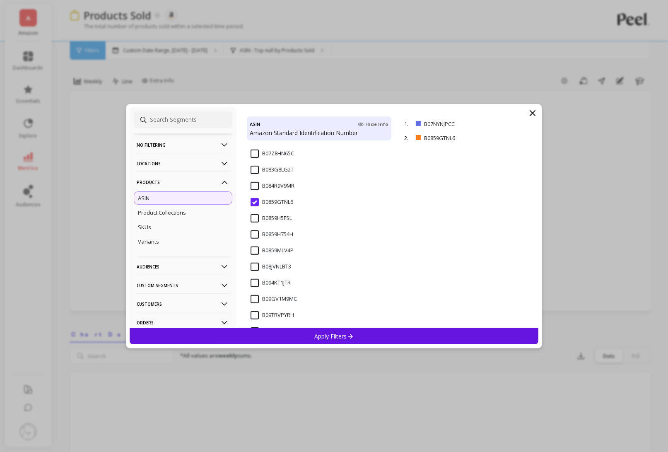
click at [256, 201] on input "B0859GTNL6" at bounding box center [272, 202] width 43 height 8
click at [335, 341] on div "Apply Filters" at bounding box center [334, 336] width 409 height 16
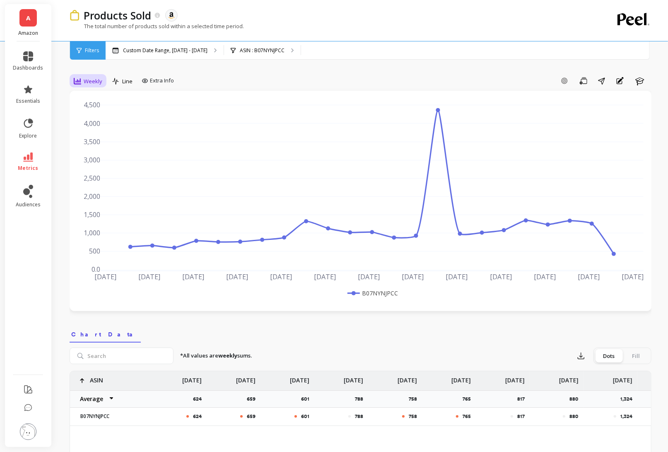
click at [94, 83] on span "Weekly" at bounding box center [93, 81] width 19 height 8
click at [111, 212] on div "7-day rolling" at bounding box center [100, 210] width 47 height 8
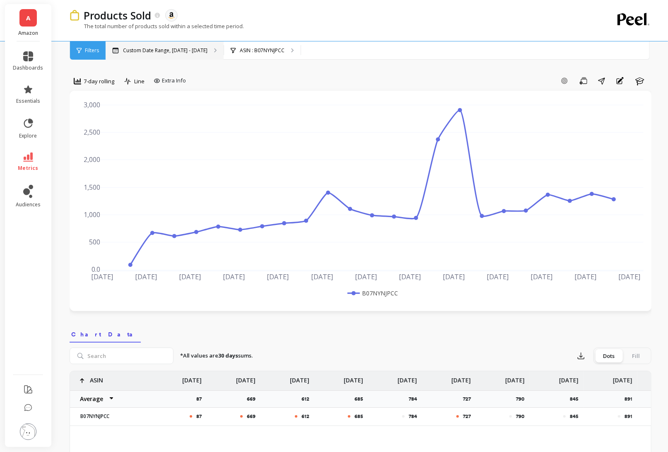
click at [162, 57] on div "Custom Date Range, Apr 1 - Sep 2" at bounding box center [165, 50] width 118 height 18
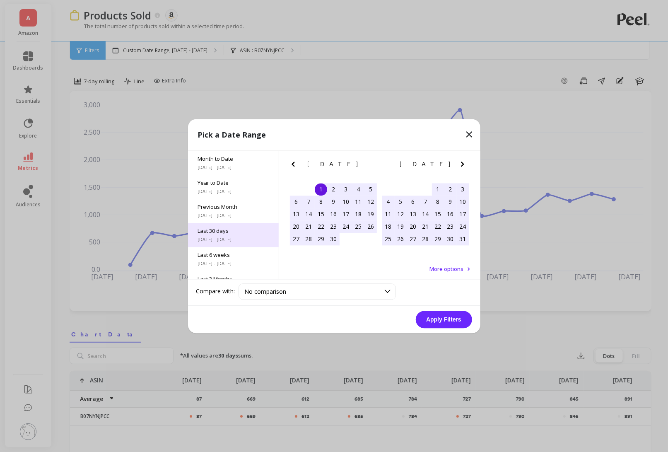
scroll to position [112, 0]
click at [236, 236] on span "Last 3 Years" at bounding box center [233, 238] width 71 height 7
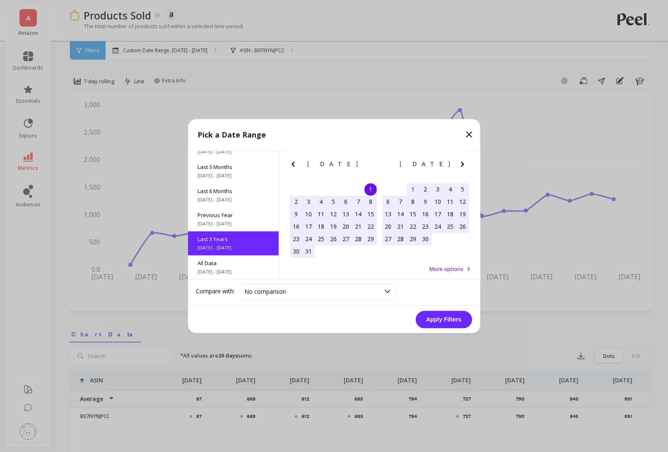
scroll to position [0, 0]
click at [441, 321] on button "Apply Filters" at bounding box center [444, 319] width 56 height 17
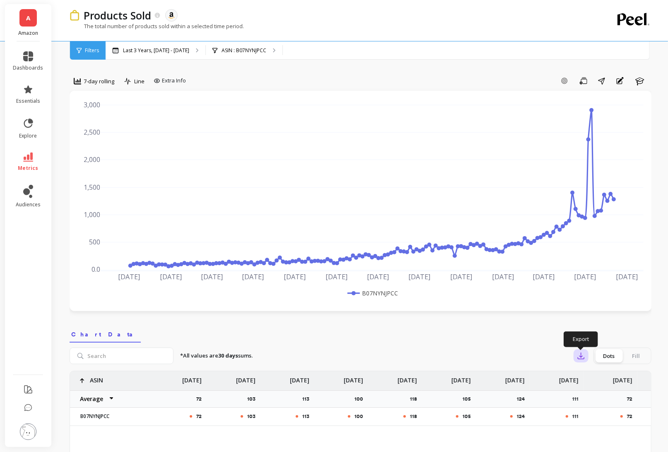
click at [583, 357] on icon "button" at bounding box center [581, 356] width 8 height 8
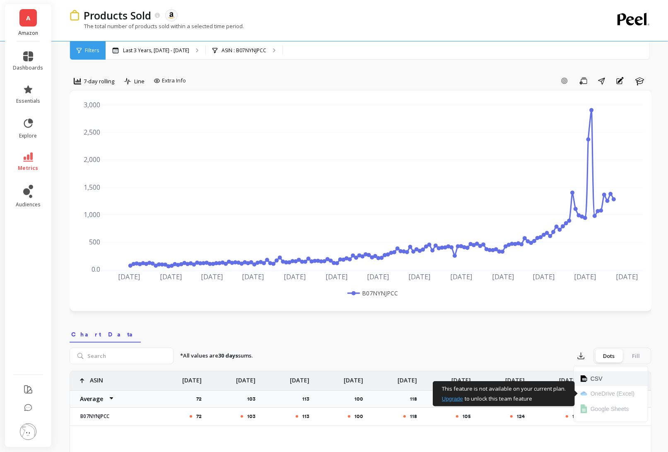
click at [588, 380] on button "CSV" at bounding box center [611, 378] width 74 height 15
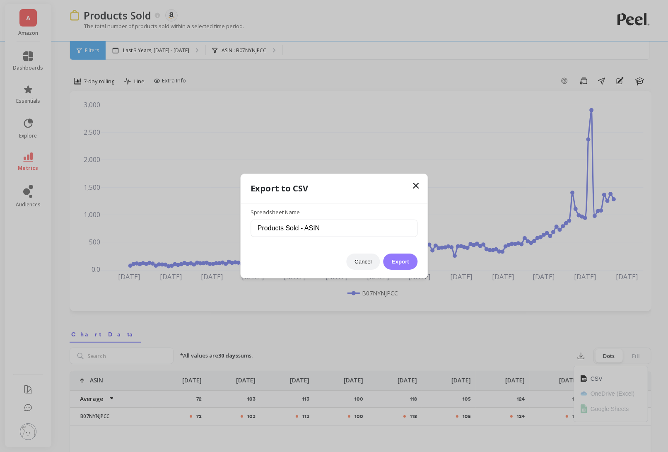
click at [402, 261] on button "Export" at bounding box center [400, 261] width 34 height 16
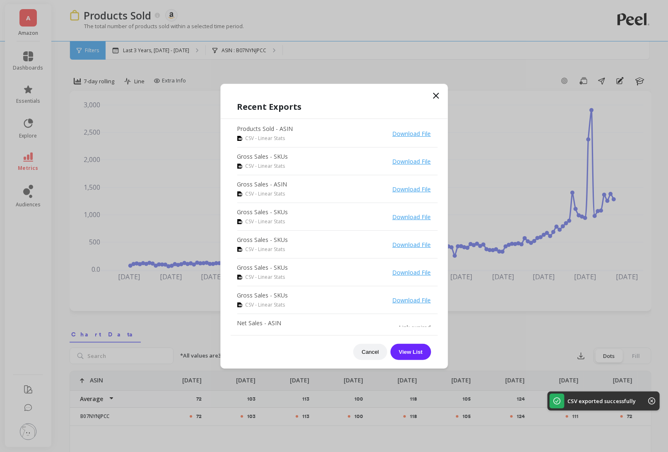
click at [434, 100] on icon at bounding box center [436, 96] width 10 height 10
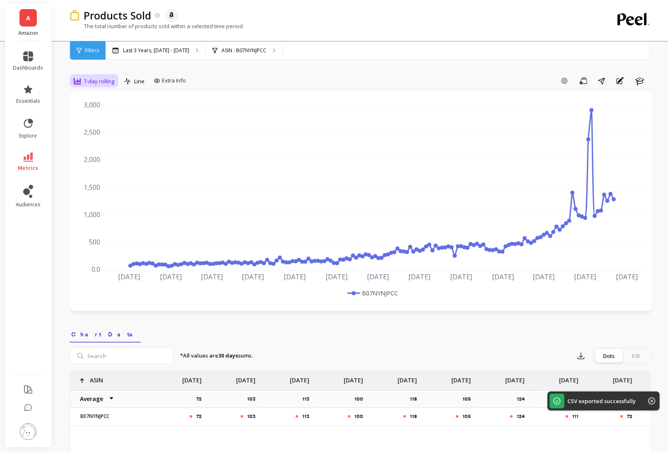
click at [112, 81] on span "7-day rolling" at bounding box center [99, 81] width 31 height 8
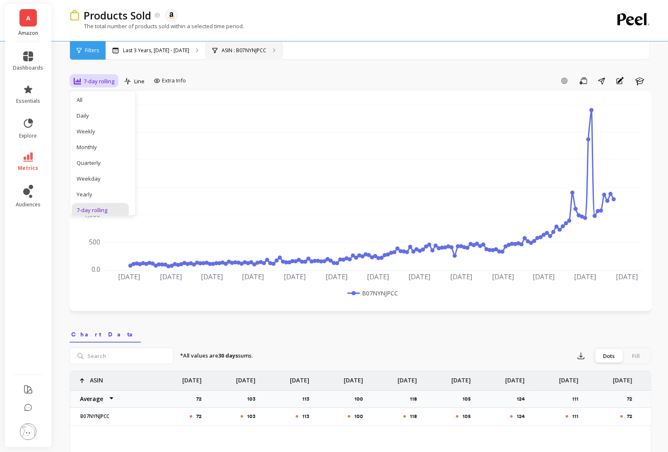
click at [282, 54] on div "ASIN : B07NYNJPCC" at bounding box center [244, 50] width 77 height 18
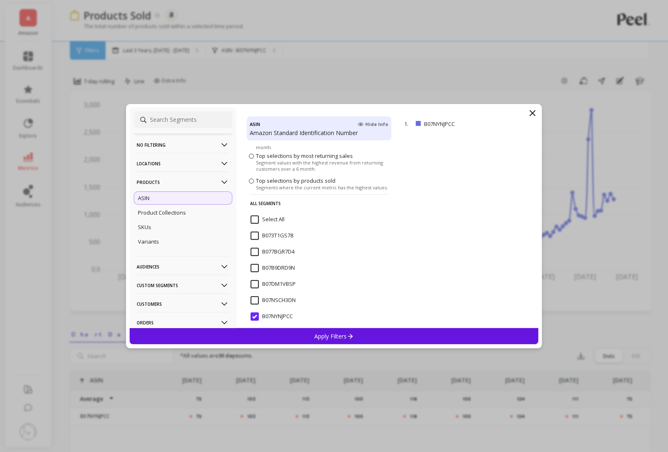
scroll to position [155, 0]
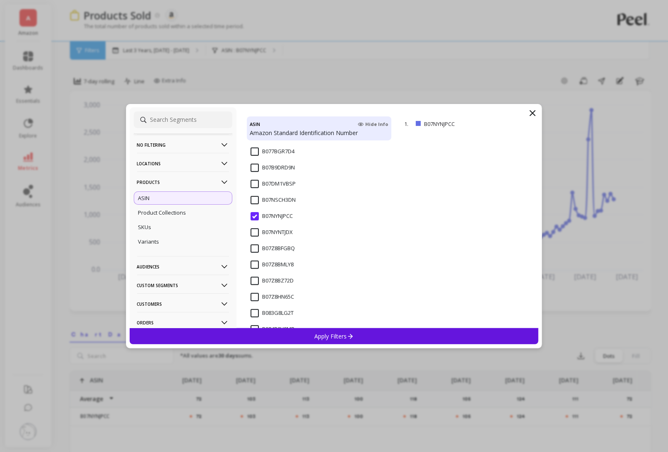
click at [256, 201] on input "B07NSCH3DN" at bounding box center [273, 200] width 45 height 8
click at [256, 215] on input "B07NYNJPCC" at bounding box center [272, 216] width 42 height 8
click at [203, 229] on div "SKUs" at bounding box center [183, 226] width 99 height 13
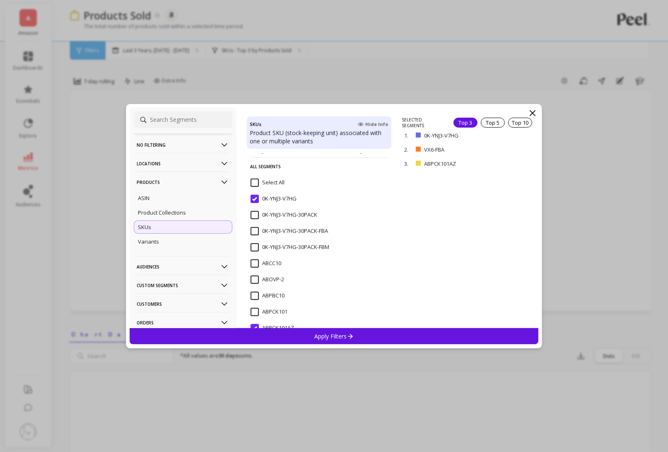
click at [258, 200] on input "0K-YNJ3-V7HG" at bounding box center [274, 199] width 46 height 8
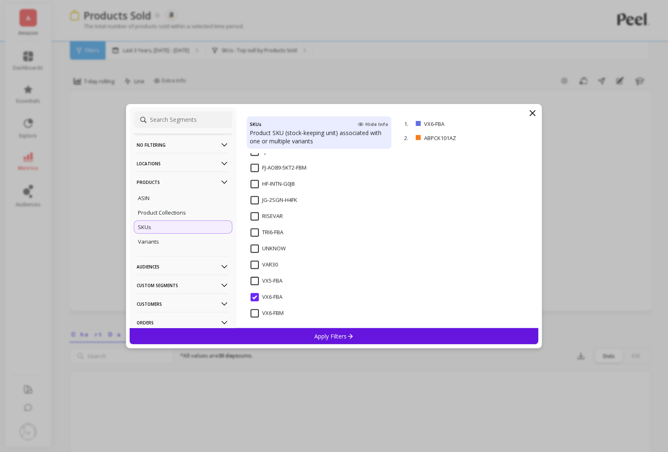
scroll to position [1473, 0]
click at [258, 275] on div "VX6-FBA" at bounding box center [319, 284] width 145 height 25
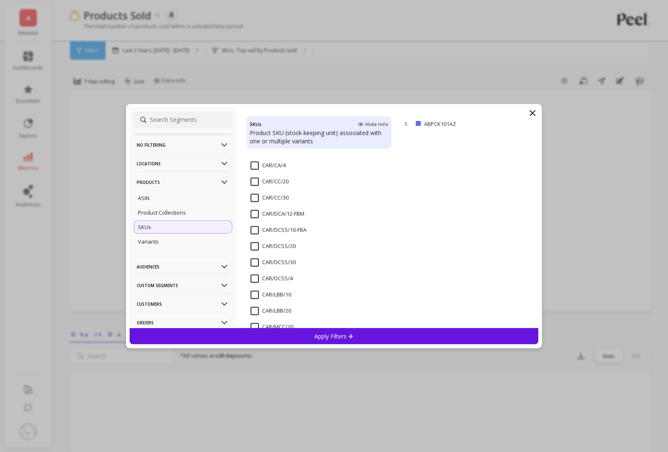
scroll to position [831, 0]
click at [256, 180] on input "CAR/CC/20" at bounding box center [270, 178] width 38 height 8
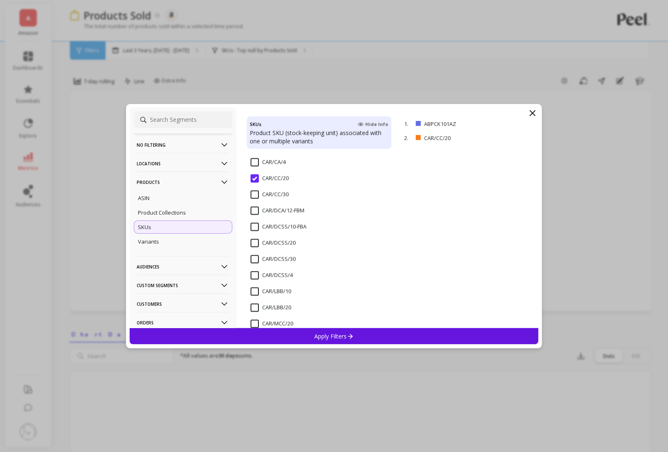
click at [255, 191] on input "CAR/CC/30" at bounding box center [270, 195] width 38 height 8
click at [361, 329] on div "Apply Filters" at bounding box center [334, 336] width 409 height 16
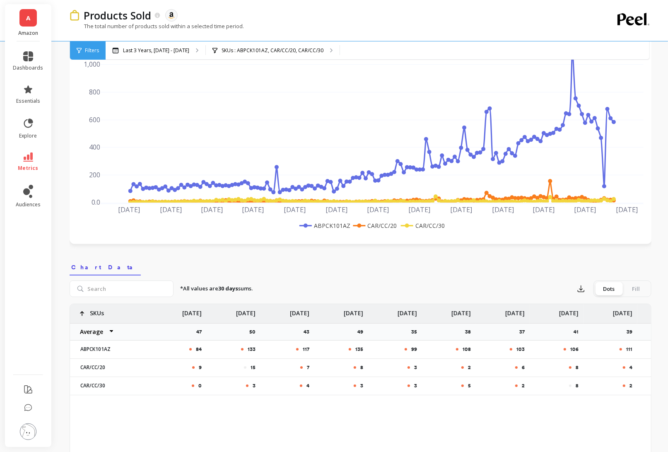
scroll to position [68, 0]
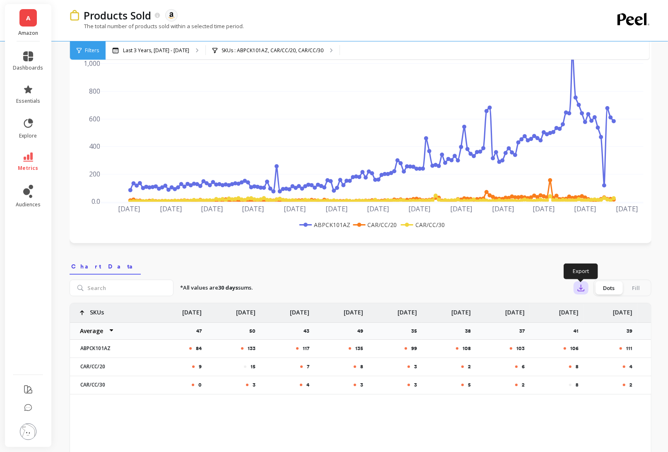
click at [586, 285] on button "button" at bounding box center [581, 287] width 15 height 13
click at [593, 309] on span "CSV" at bounding box center [597, 310] width 12 height 8
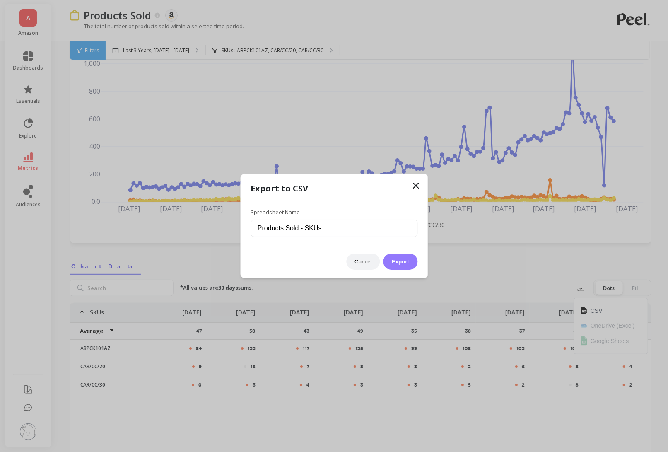
click at [402, 262] on button "Export" at bounding box center [400, 261] width 34 height 16
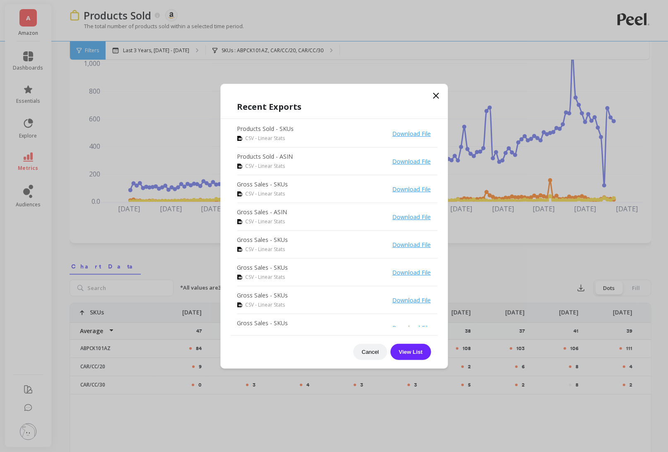
click at [434, 95] on icon at bounding box center [436, 96] width 10 height 10
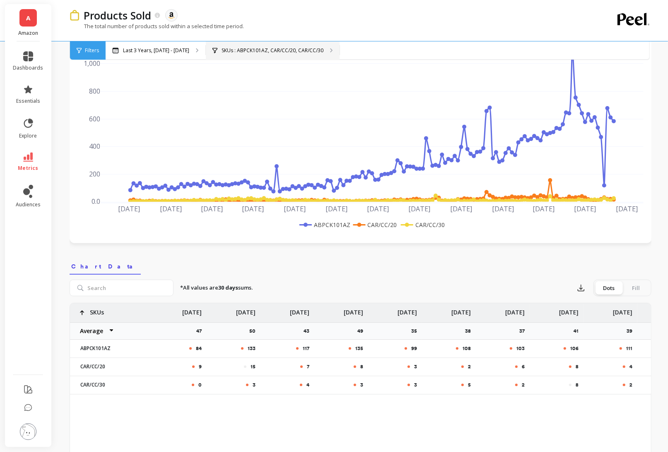
click at [340, 51] on div "SKUs : ABPCK101AZ, CAR/CC/20, CAR/CC/30" at bounding box center [273, 50] width 134 height 18
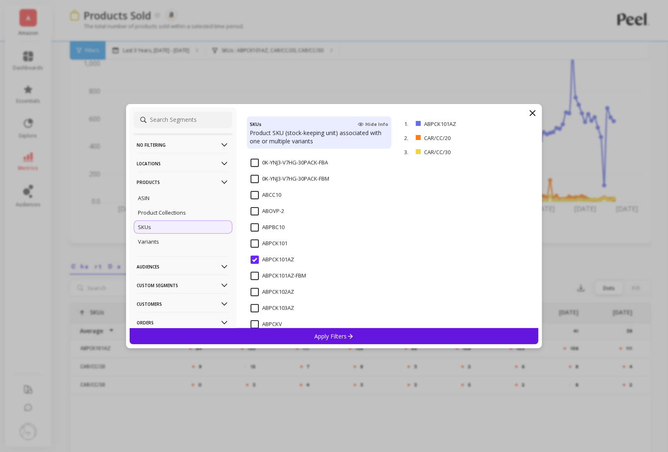
click at [253, 261] on input "ABPCK101AZ" at bounding box center [272, 260] width 43 height 8
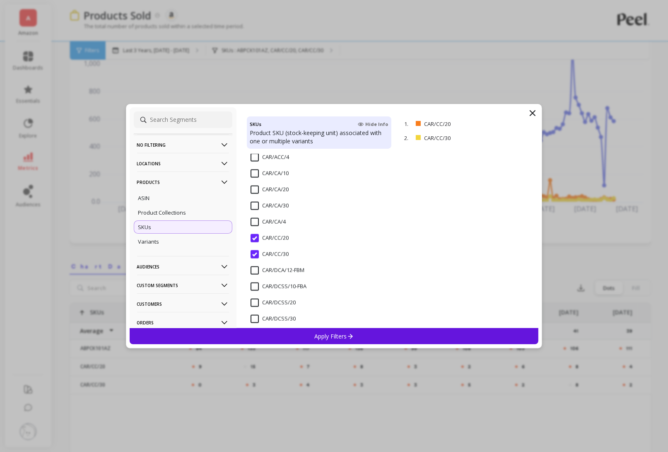
scroll to position [772, 0]
click at [253, 237] on input "CAR/CC/20" at bounding box center [270, 237] width 38 height 8
click at [253, 247] on div "CAR/CC/30" at bounding box center [319, 257] width 145 height 25
click at [258, 226] on span "CAR/ACC/20" at bounding box center [271, 226] width 41 height 17
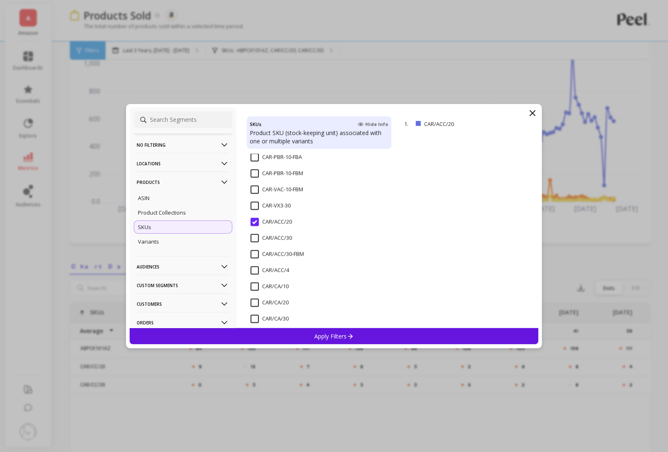
click at [258, 235] on input "CAR/ACC/30" at bounding box center [271, 238] width 41 height 8
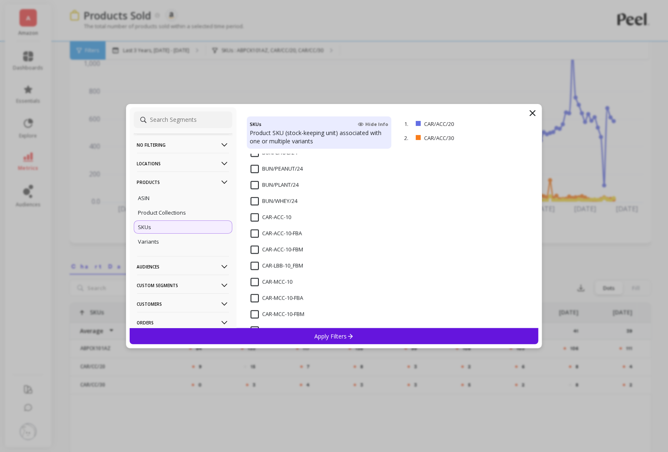
click at [257, 234] on input "CAR-ACC-10-FBA" at bounding box center [276, 233] width 51 height 8
click at [258, 216] on input "CAR-ACC-10" at bounding box center [271, 217] width 41 height 8
click at [335, 334] on p "Apply Filters" at bounding box center [333, 336] width 39 height 8
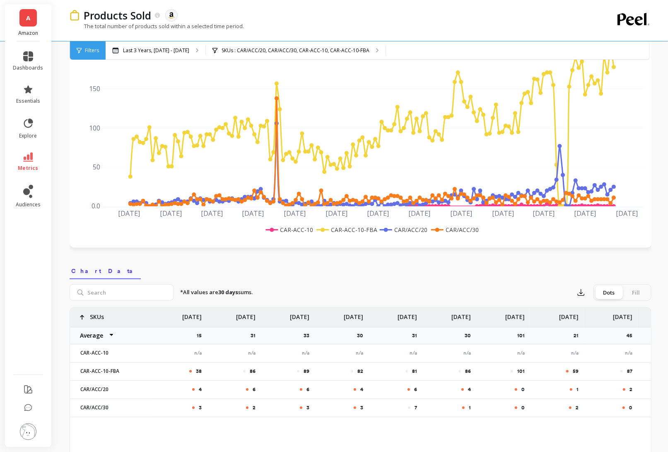
scroll to position [84, 0]
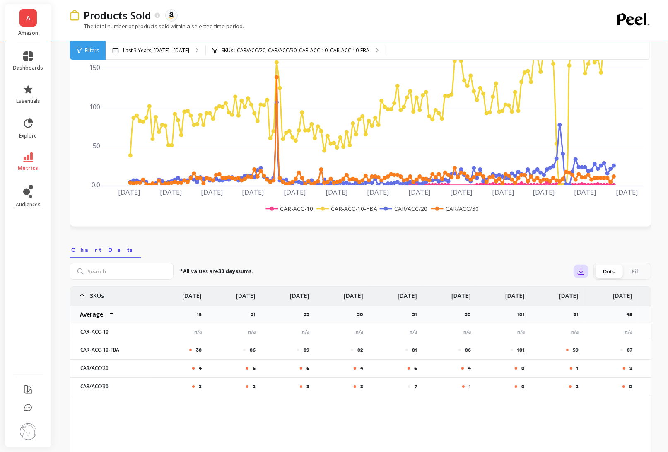
click at [583, 271] on icon "button" at bounding box center [581, 271] width 8 height 8
click at [587, 297] on button "CSV" at bounding box center [611, 294] width 74 height 15
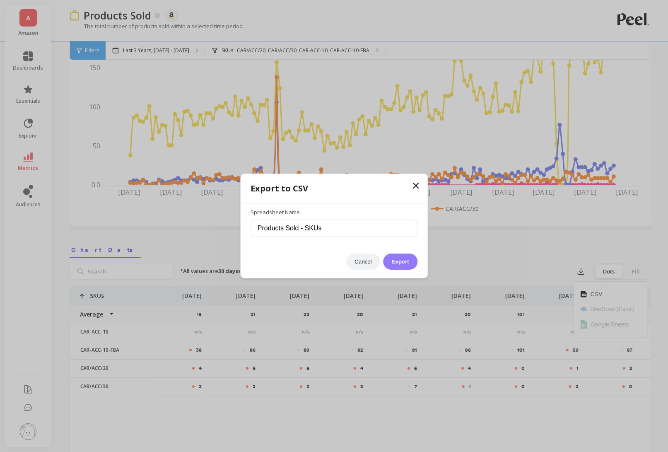
click at [405, 265] on button "Export" at bounding box center [400, 261] width 34 height 16
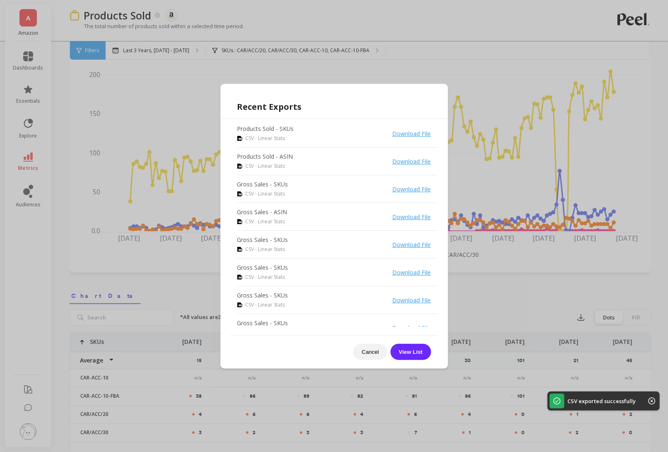
scroll to position [0, 0]
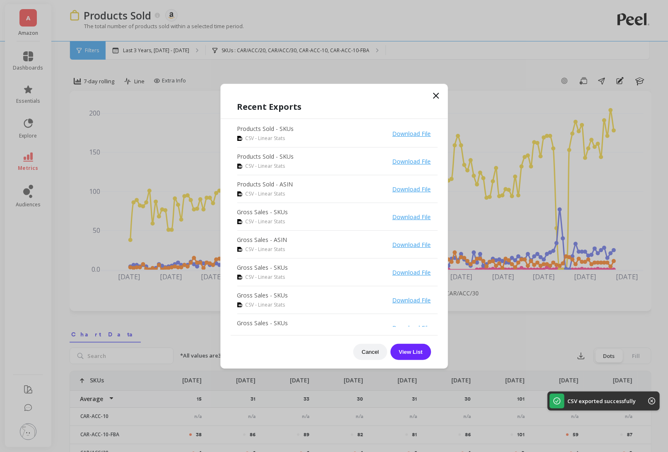
click at [438, 91] on icon at bounding box center [436, 96] width 10 height 10
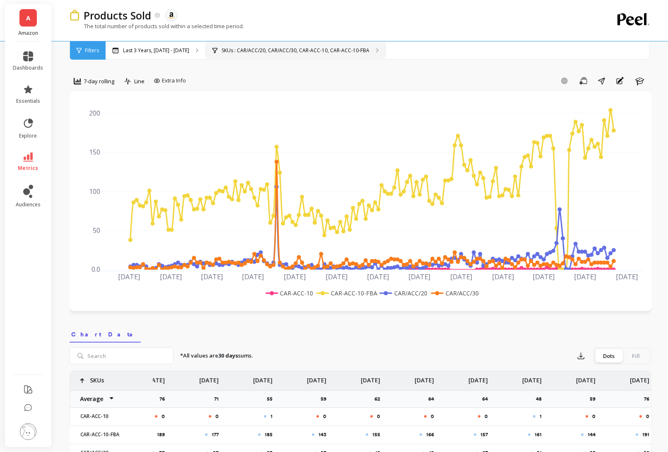
click at [386, 46] on div "SKUs : CAR/ACC/20, CAR/ACC/30, CAR-ACC-10, CAR-ACC-10-FBA" at bounding box center [296, 50] width 180 height 18
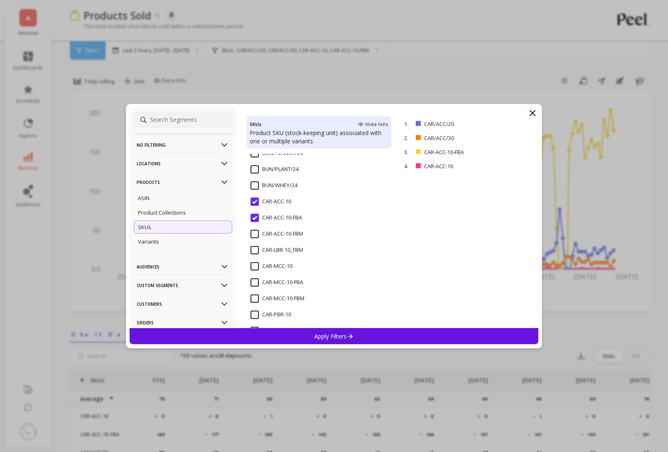
scroll to position [490, 0]
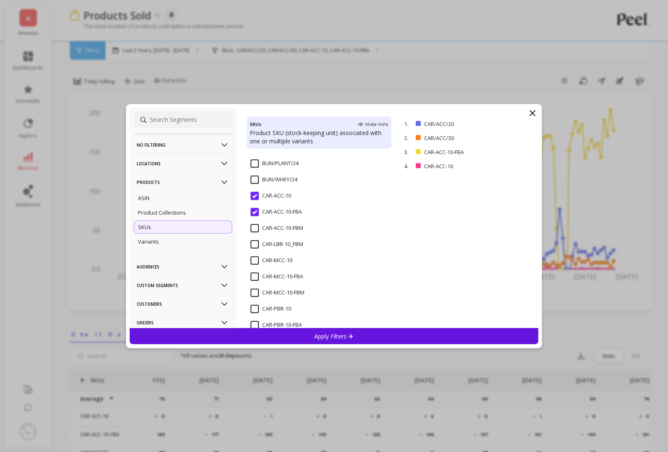
click at [254, 198] on input "CAR-ACC-10" at bounding box center [271, 196] width 41 height 8
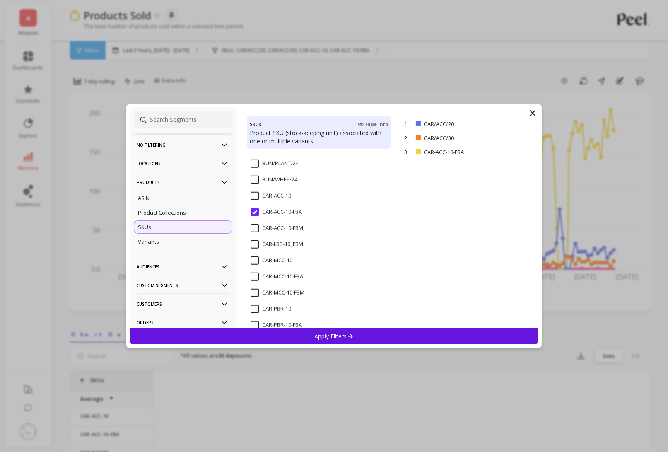
click at [254, 210] on input "CAR-ACC-10-FBA" at bounding box center [276, 212] width 51 height 8
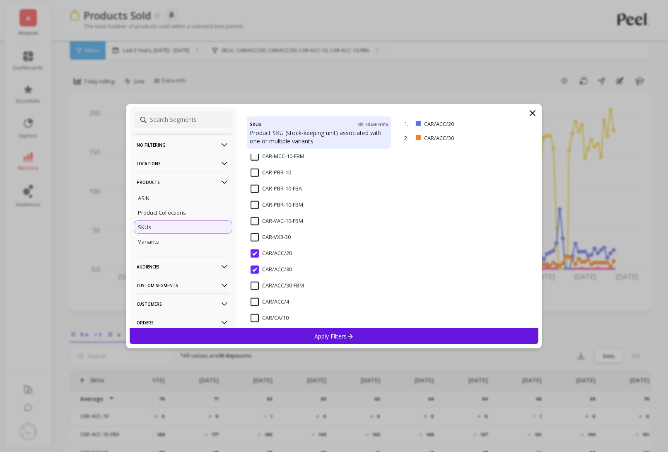
scroll to position [661, 0]
click at [254, 215] on input "CAR/ACC/20" at bounding box center [271, 219] width 41 height 8
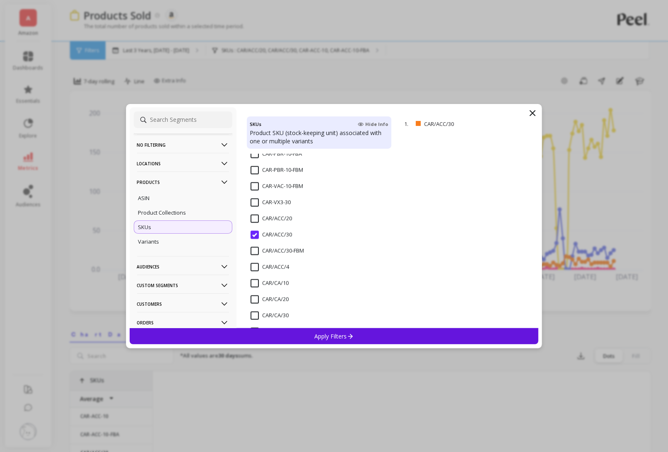
scroll to position [0, 7574]
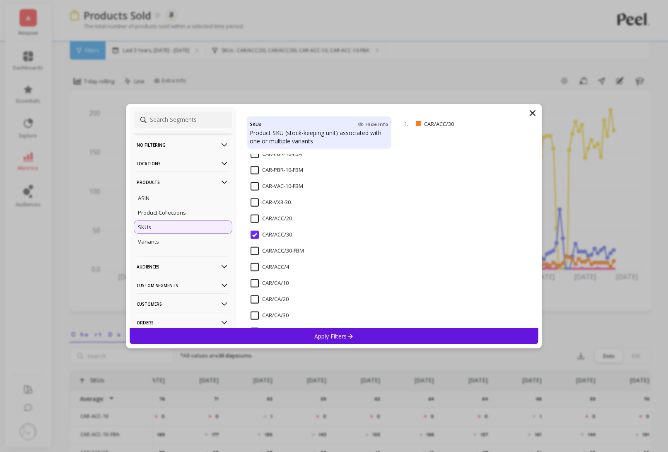
click at [254, 231] on input "CAR/ACC/30" at bounding box center [271, 235] width 41 height 8
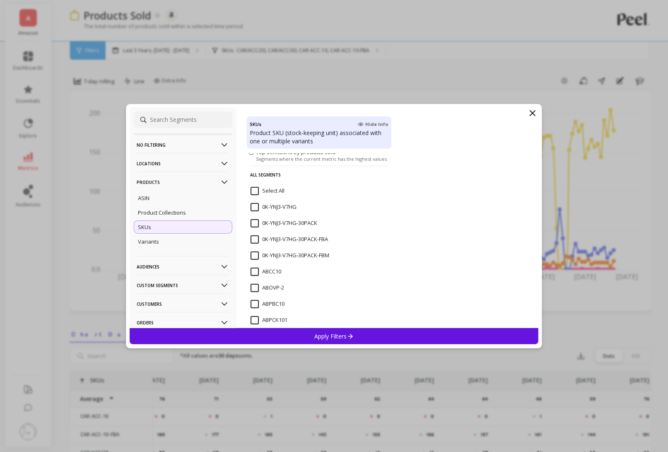
click at [254, 207] on input "0K-YNJ3-V7HG" at bounding box center [274, 207] width 46 height 8
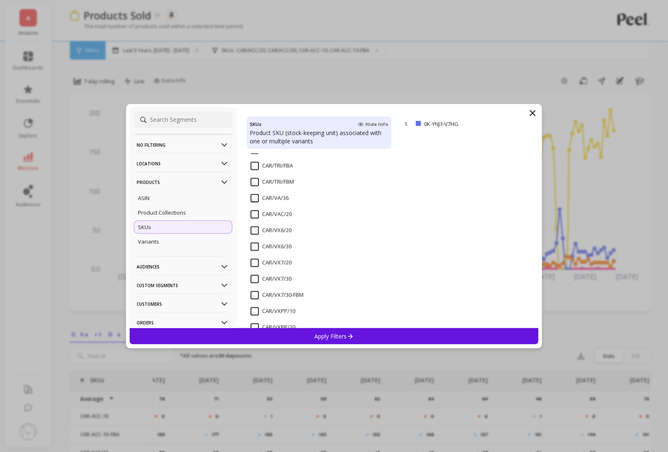
scroll to position [1189, 0]
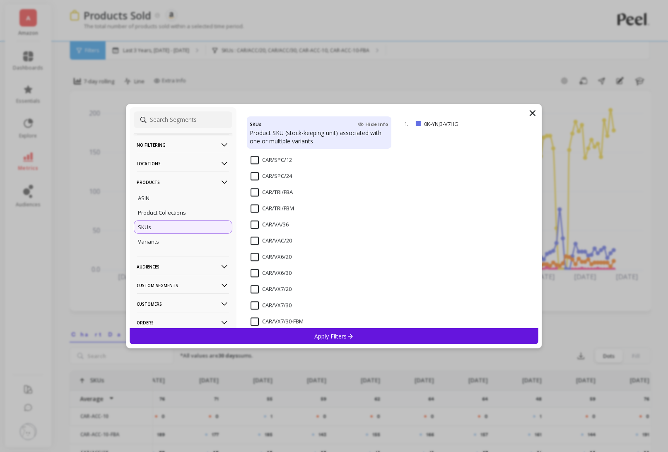
click at [256, 256] on input "CAR/VX6/20" at bounding box center [271, 257] width 41 height 8
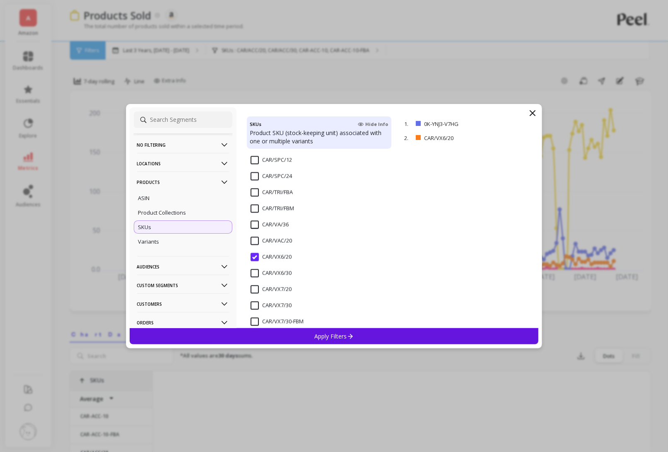
scroll to position [0, 7574]
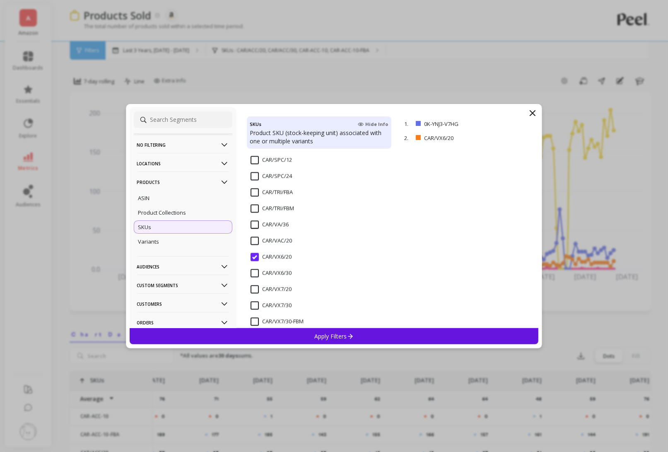
click at [256, 272] on input "CAR/VX6/30" at bounding box center [271, 273] width 41 height 8
click at [329, 339] on p "Apply Filters" at bounding box center [333, 336] width 39 height 8
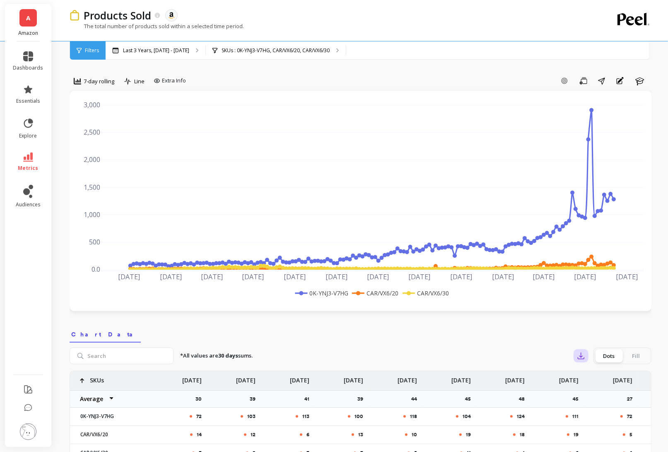
click at [582, 352] on icon "button" at bounding box center [581, 356] width 8 height 8
click at [592, 377] on span "CSV" at bounding box center [597, 378] width 12 height 8
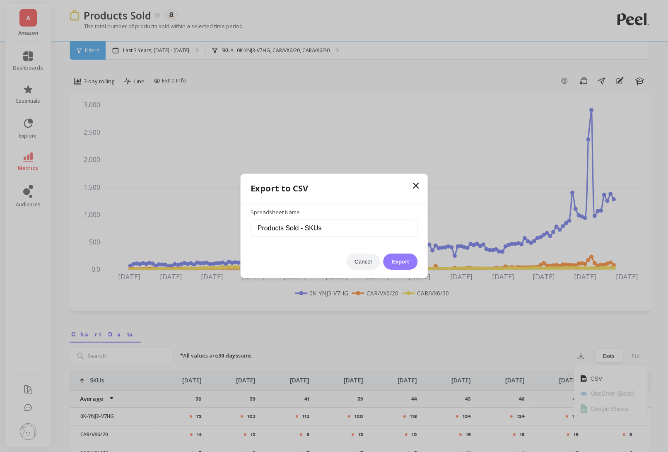
click at [393, 264] on button "Export" at bounding box center [400, 261] width 34 height 16
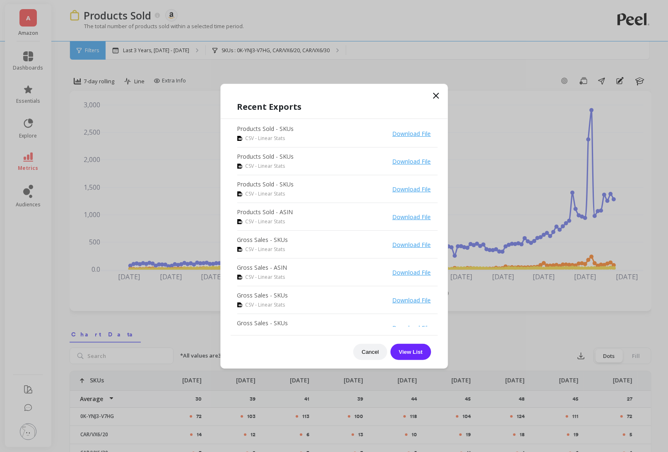
click at [441, 99] on div "Recent Exports Products Sold - SKUs CSV - Linear Stats Download File Products S…" at bounding box center [334, 230] width 227 height 276
click at [436, 98] on icon at bounding box center [436, 96] width 10 height 10
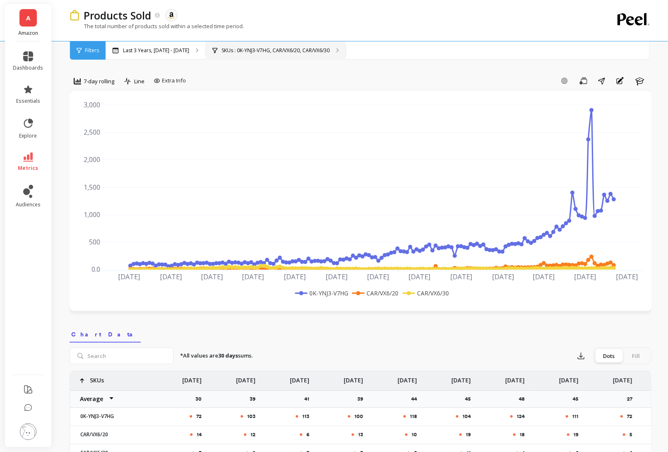
click at [345, 55] on div "SKUs : 0K-YNJ3-V7HG, CAR/VX6/20, CAR/VX6/30" at bounding box center [276, 50] width 140 height 18
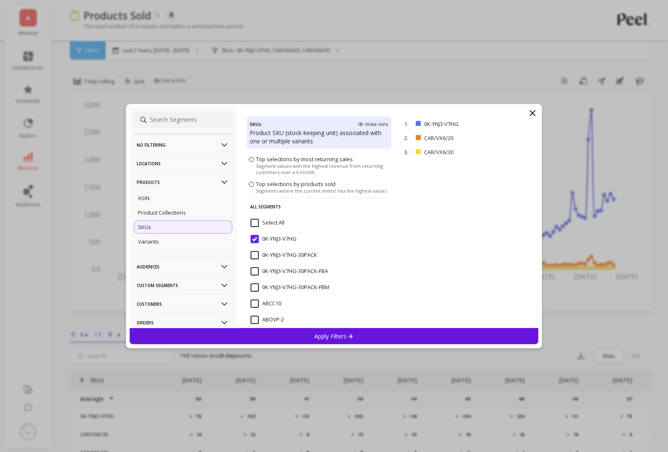
scroll to position [72, 0]
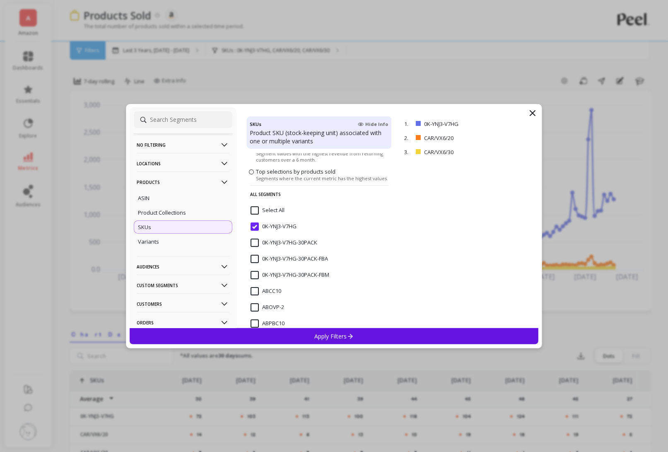
click at [253, 227] on input "0K-YNJ3-V7HG" at bounding box center [274, 226] width 46 height 8
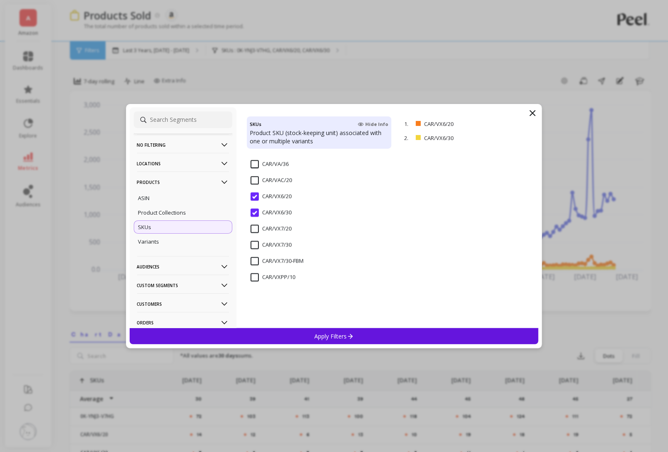
scroll to position [1506, 0]
click at [255, 249] on input "VX6-FBA" at bounding box center [267, 246] width 32 height 8
click at [304, 335] on div "Apply Filters" at bounding box center [334, 336] width 409 height 16
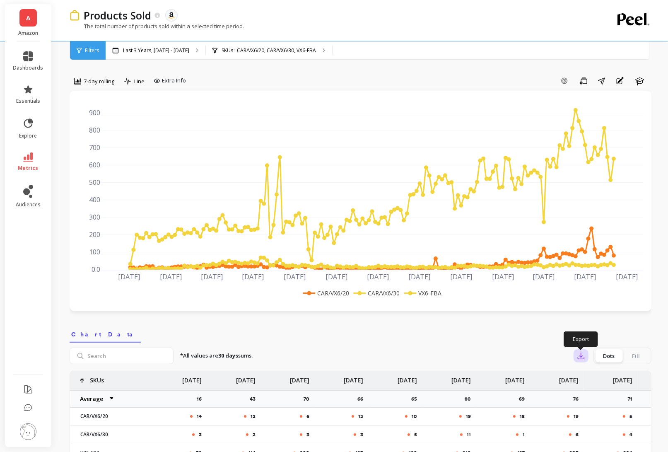
click at [582, 354] on icon "button" at bounding box center [581, 356] width 8 height 8
click at [586, 376] on img at bounding box center [584, 378] width 7 height 7
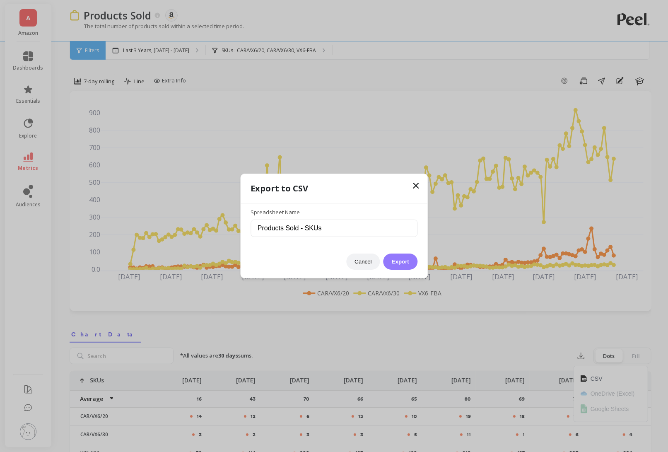
click at [393, 260] on button "Export" at bounding box center [400, 261] width 34 height 16
